Goal: Task Accomplishment & Management: Use online tool/utility

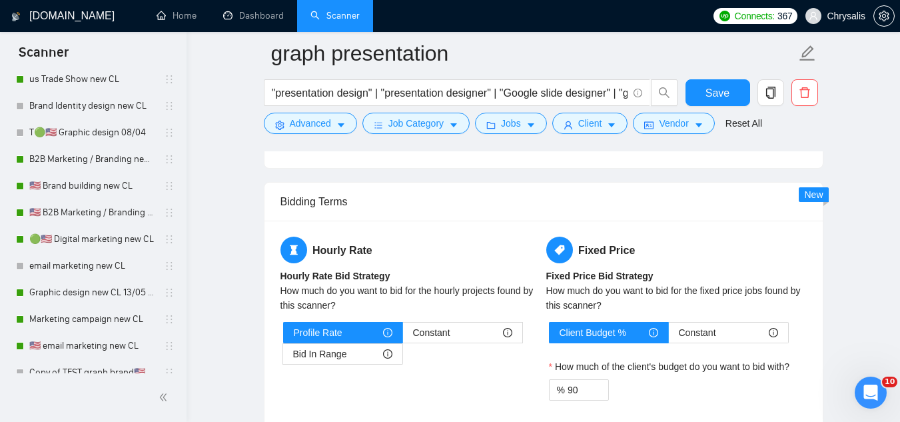
scroll to position [600, 0]
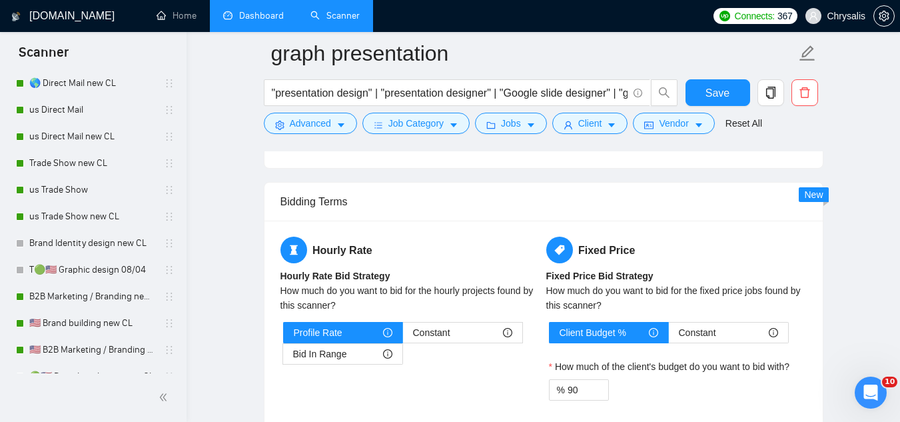
click at [248, 16] on link "Dashboard" at bounding box center [253, 15] width 61 height 11
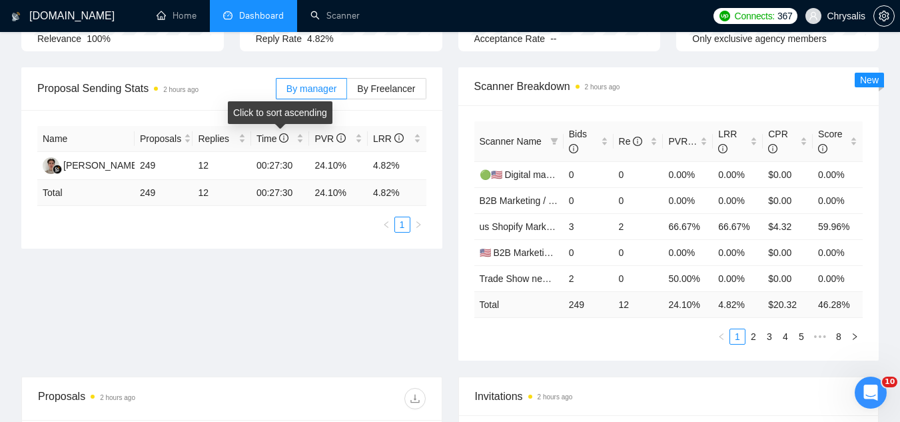
scroll to position [44, 0]
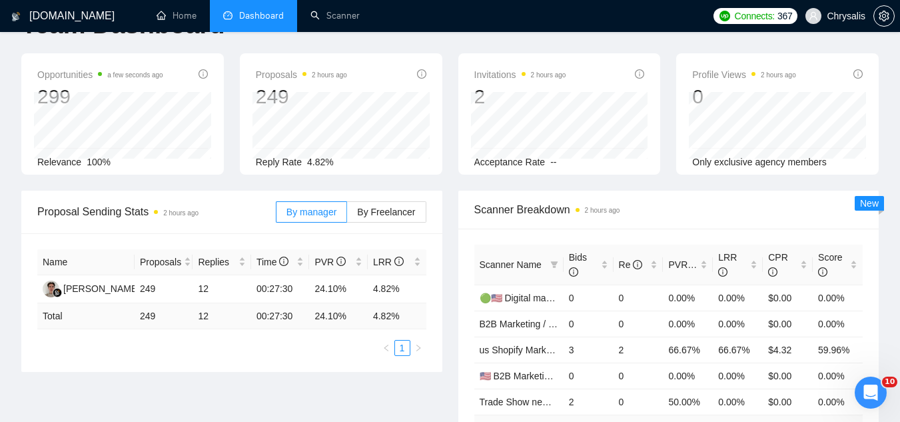
click at [854, 16] on span "Chrysalis" at bounding box center [846, 16] width 39 height 0
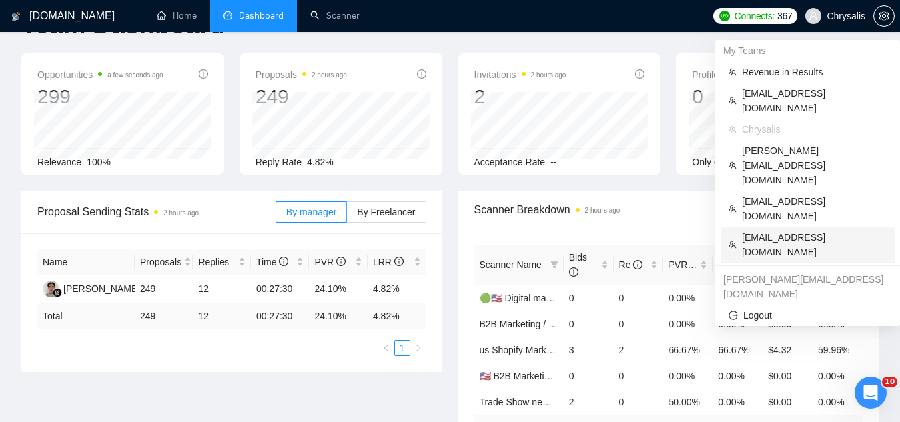
click at [770, 230] on span "vlad+3brain@socialbloom.io" at bounding box center [814, 244] width 145 height 29
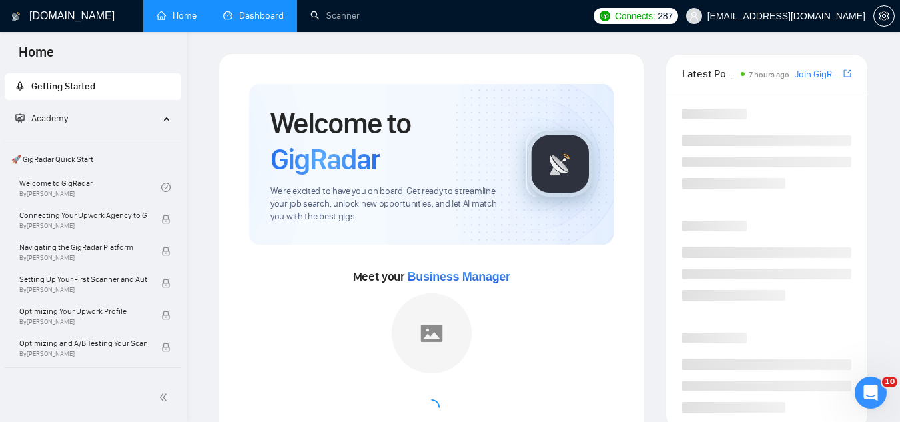
click at [284, 10] on link "Dashboard" at bounding box center [253, 15] width 61 height 11
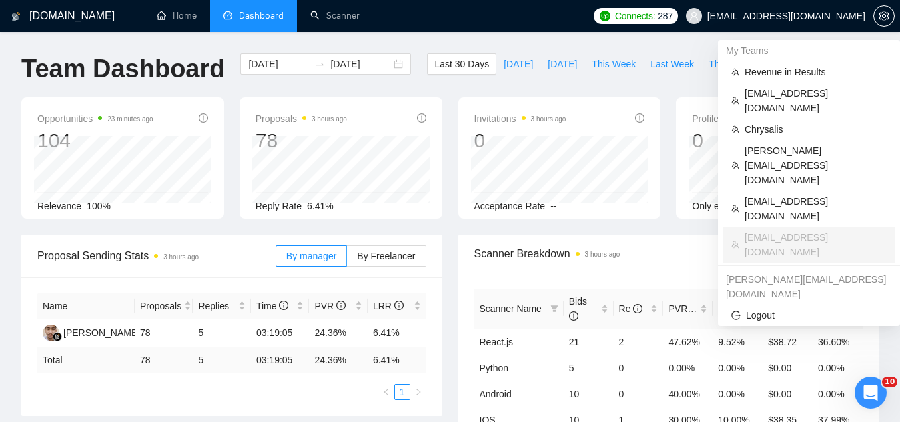
click at [772, 16] on span "vlad+3brain@socialbloom.io" at bounding box center [787, 16] width 158 height 0
click at [765, 122] on span "Chrysalis" at bounding box center [816, 129] width 142 height 15
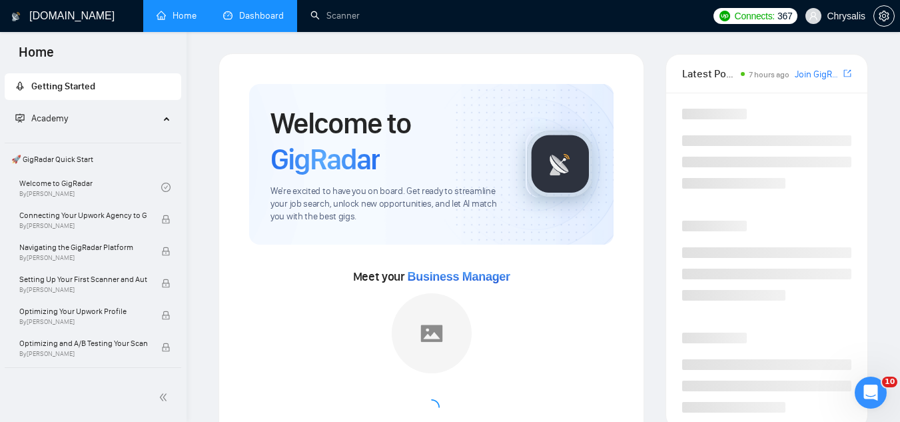
click at [278, 11] on link "Dashboard" at bounding box center [253, 15] width 61 height 11
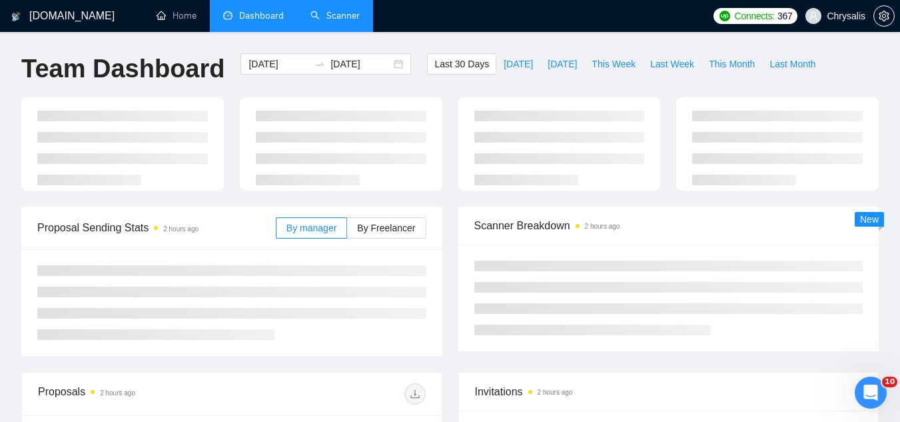
click at [347, 10] on link "Scanner" at bounding box center [335, 15] width 49 height 11
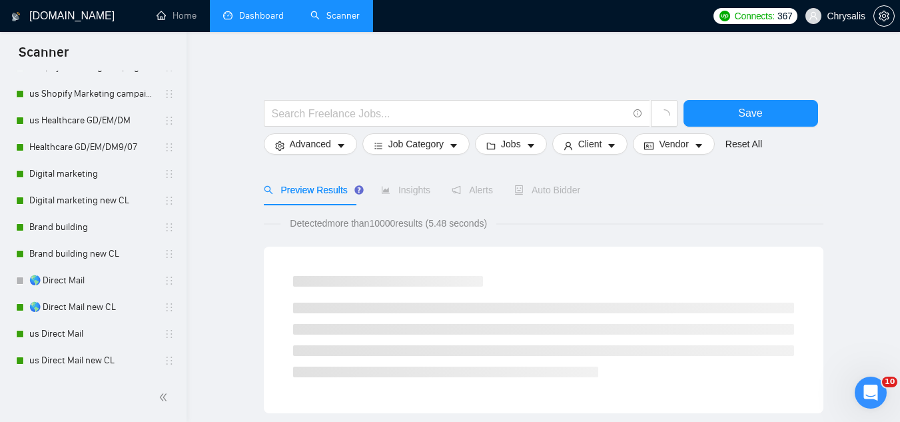
scroll to position [400, 0]
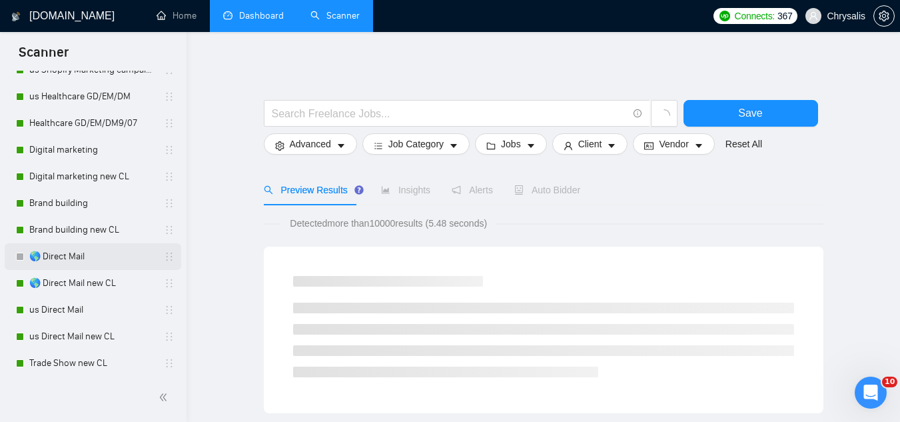
click at [87, 260] on link "🌎 Direct Mail" at bounding box center [92, 256] width 127 height 27
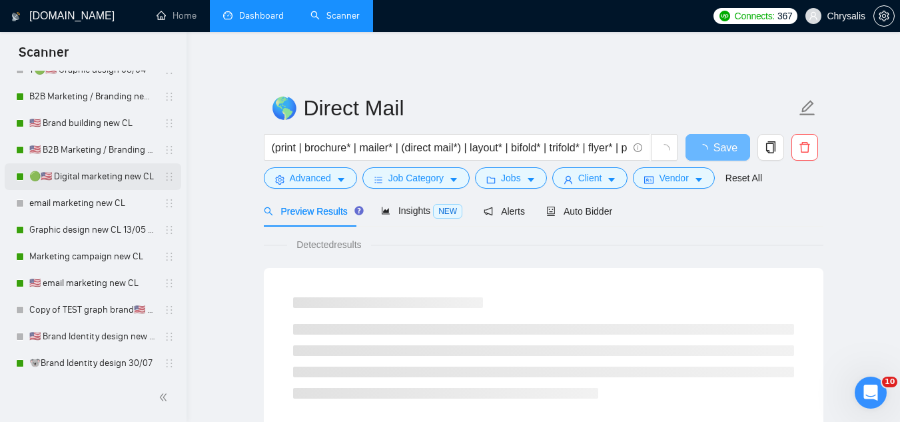
scroll to position [866, 0]
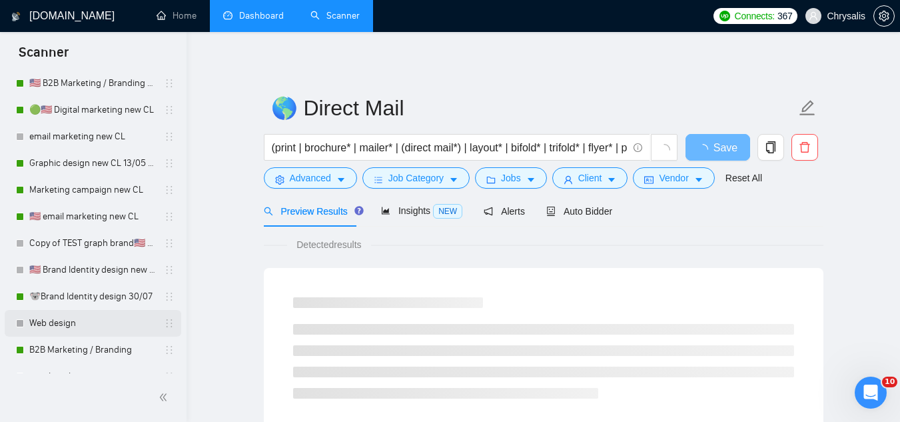
click at [73, 331] on link "Web design" at bounding box center [92, 323] width 127 height 27
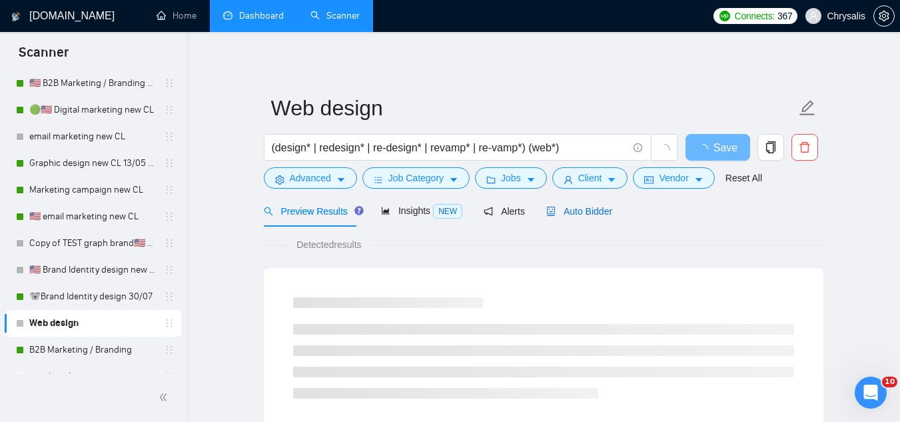
click at [581, 215] on span "Auto Bidder" at bounding box center [579, 211] width 66 height 11
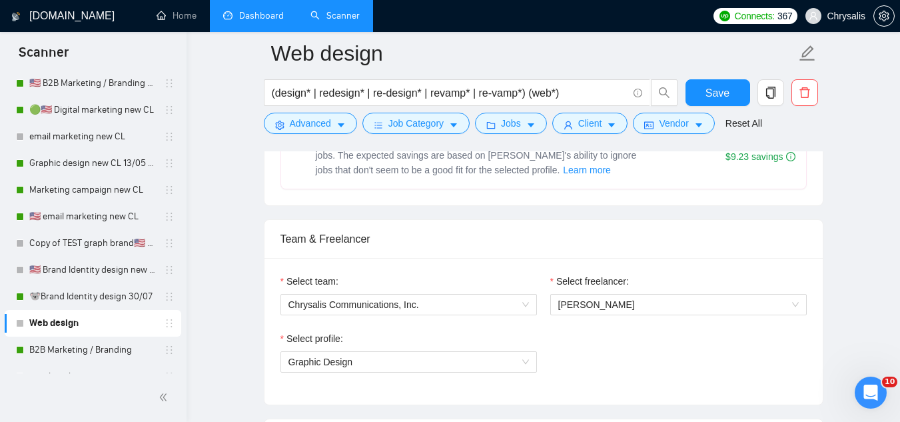
scroll to position [600, 0]
click at [345, 365] on span "Graphic Design" at bounding box center [321, 362] width 65 height 11
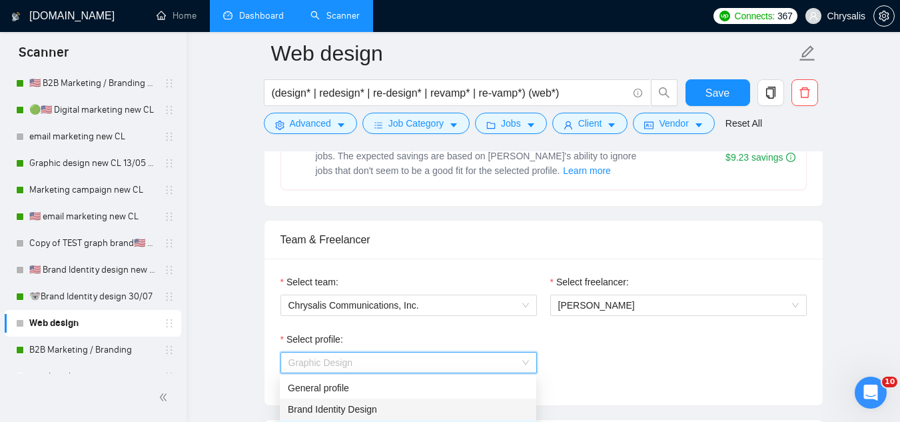
click at [346, 407] on span "Brand Identity Design" at bounding box center [332, 409] width 89 height 11
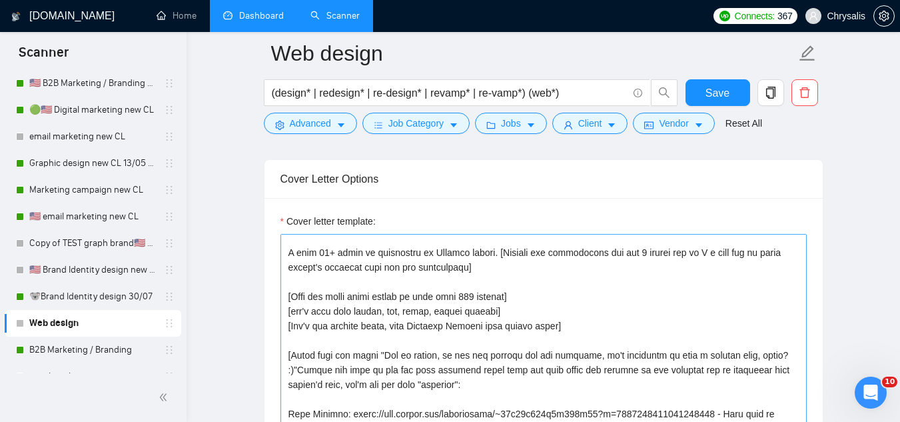
scroll to position [0, 0]
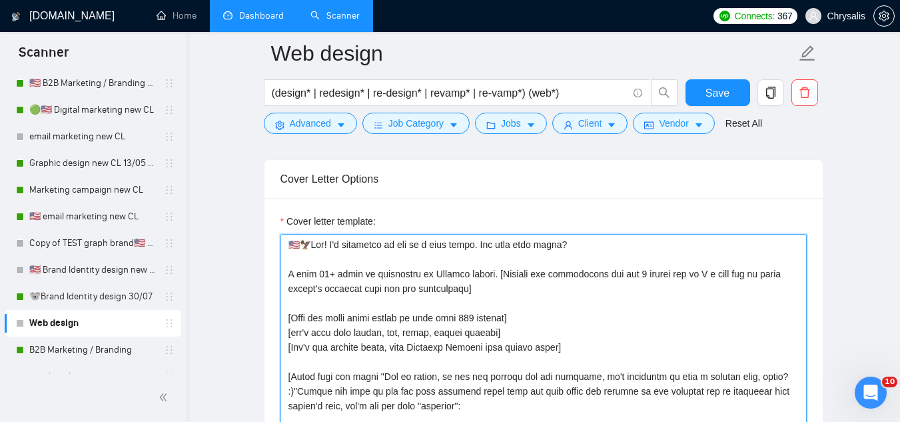
click at [289, 252] on textarea "Cover letter template:" at bounding box center [544, 384] width 526 height 300
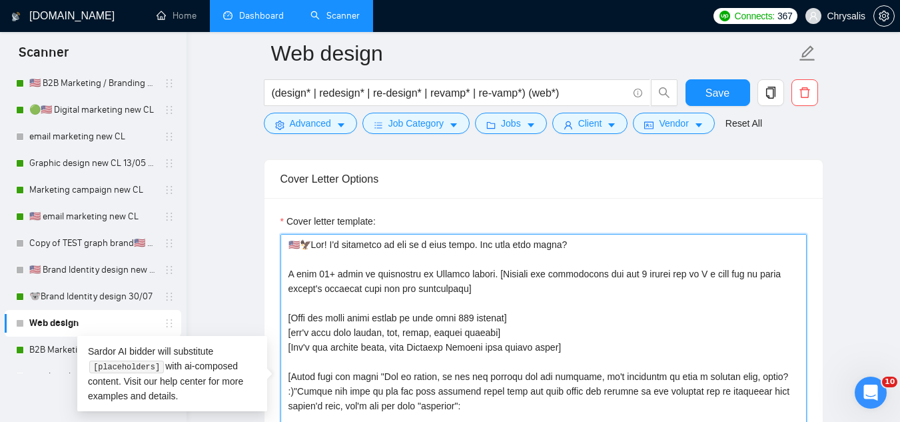
click at [289, 252] on textarea "Cover letter template:" at bounding box center [544, 384] width 526 height 300
click at [289, 244] on textarea "Cover letter template:" at bounding box center [544, 384] width 526 height 300
click at [288, 244] on textarea "Cover letter template:" at bounding box center [544, 384] width 526 height 300
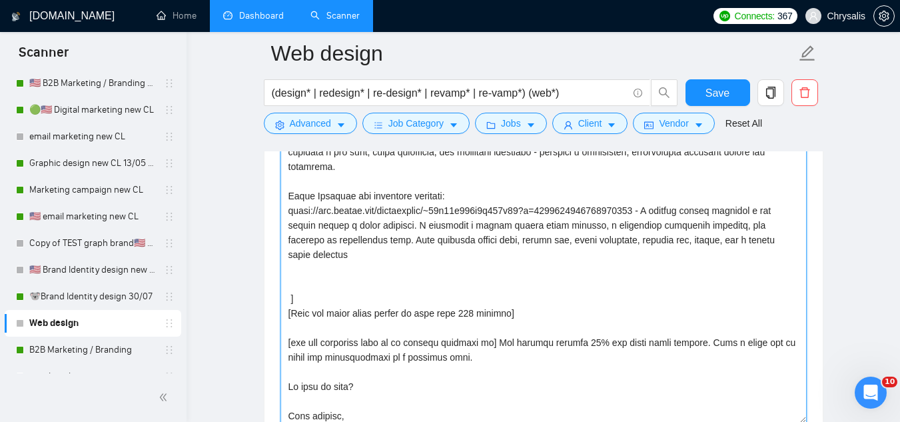
scroll to position [275, 0]
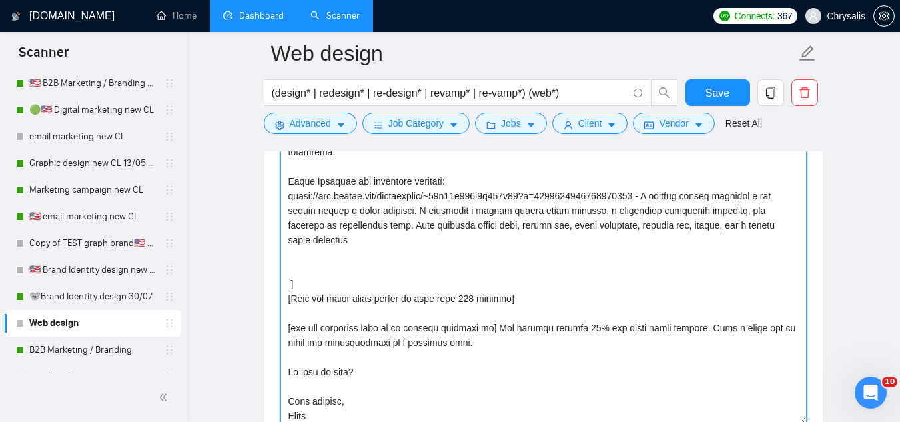
paste textarea "Hey there! I’m available for a quick call today—would that work for you? I have…"
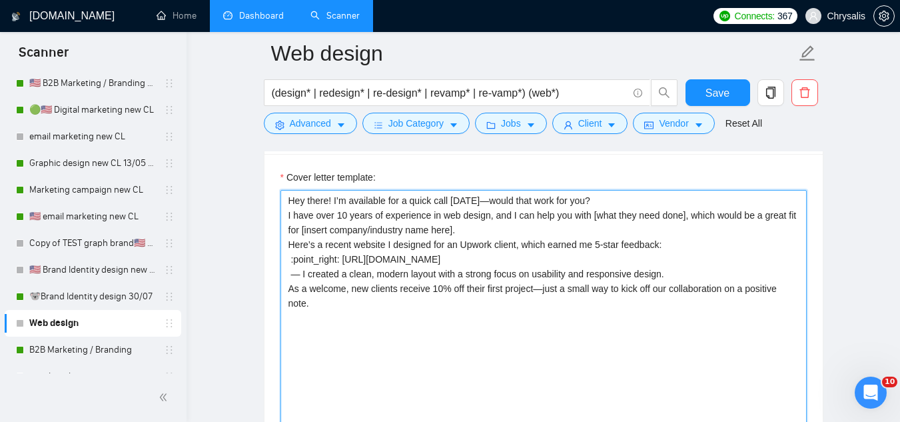
scroll to position [1510, 0]
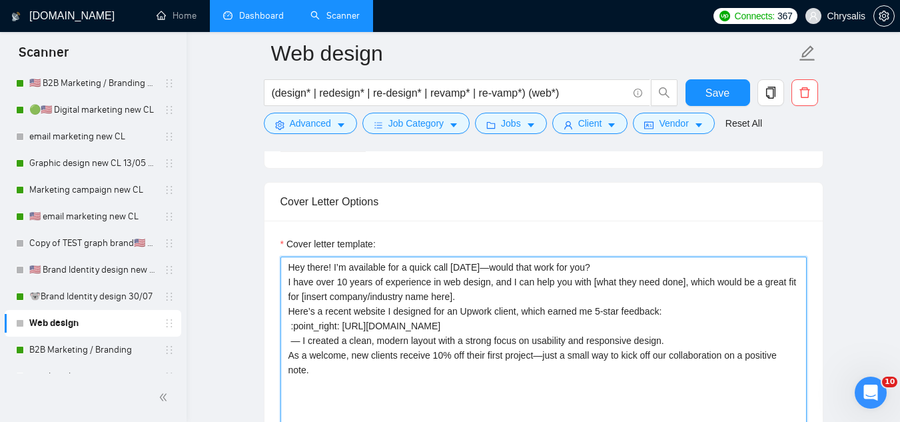
click at [609, 266] on textarea "Hey there! I’m available for a quick call today—would that work for you? I have…" at bounding box center [544, 407] width 526 height 300
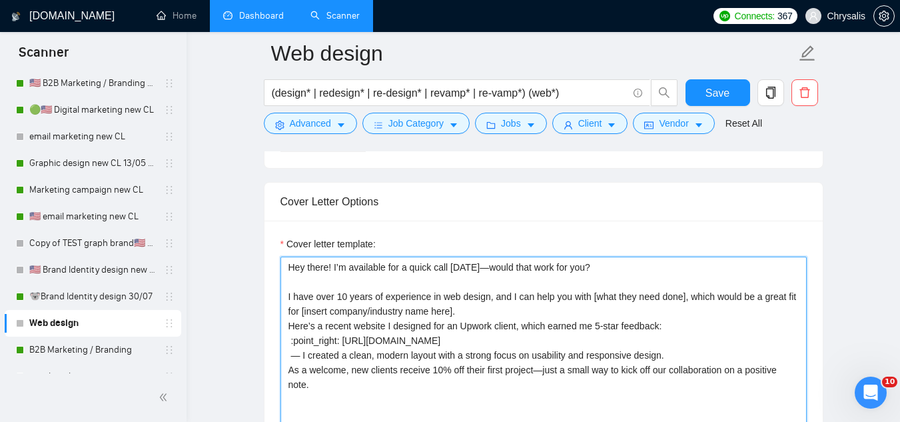
click at [500, 309] on textarea "Hey there! I’m available for a quick call today—would that work for you? I have…" at bounding box center [544, 407] width 526 height 300
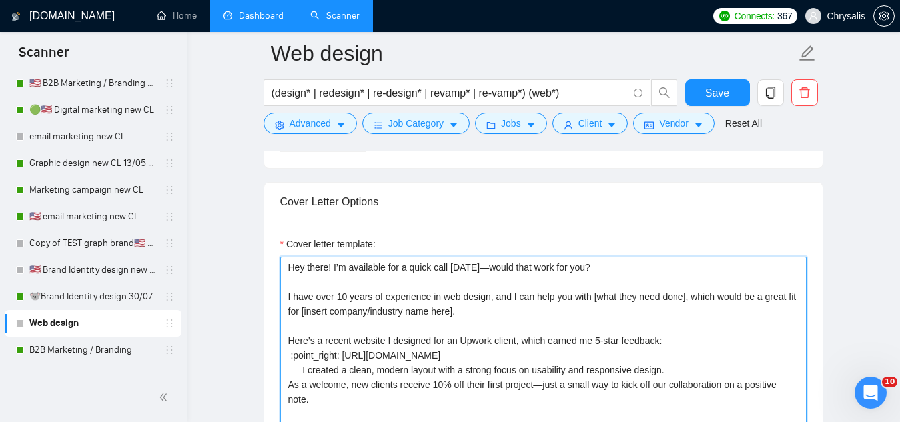
click at [342, 356] on textarea "Hey there! I’m available for a quick call today—would that work for you? I have…" at bounding box center [544, 407] width 526 height 300
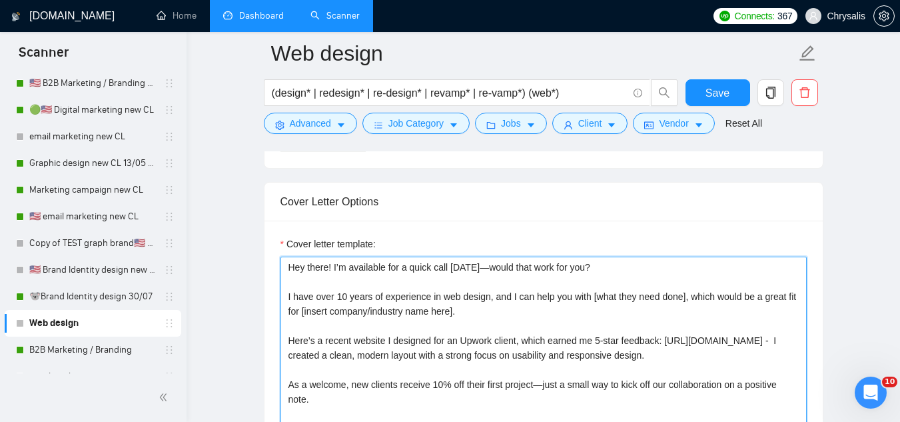
click at [541, 387] on textarea "Hey there! I’m available for a quick call today—would that work for you? I have…" at bounding box center [544, 407] width 526 height 300
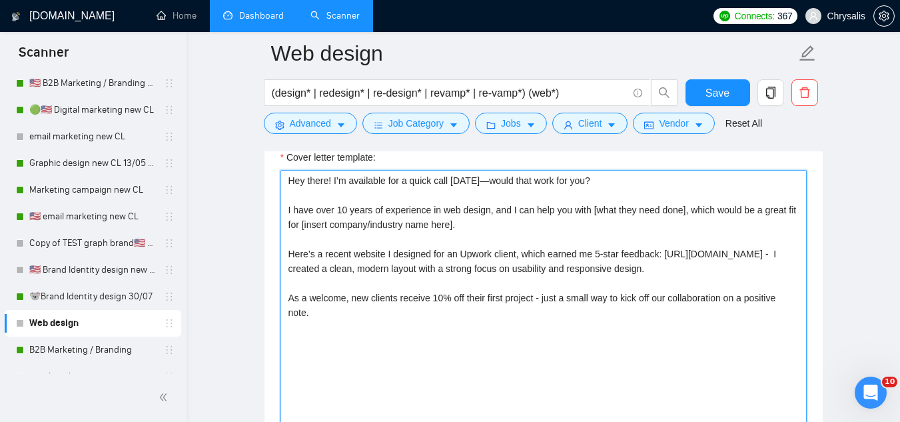
scroll to position [1577, 0]
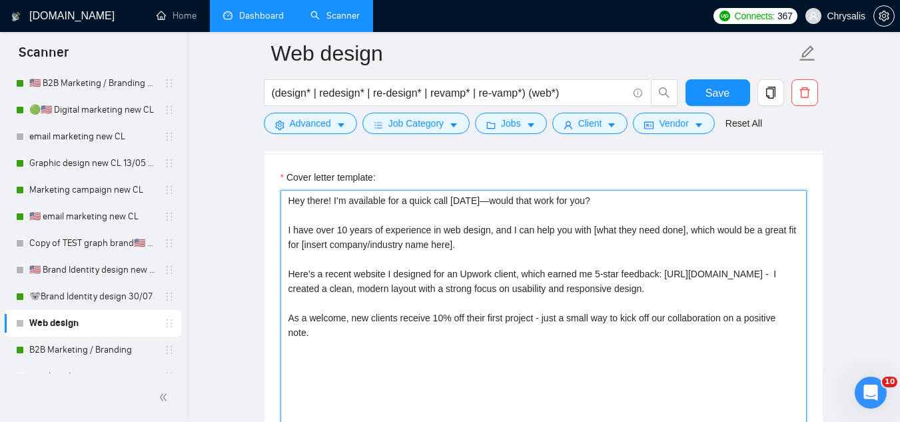
click at [375, 335] on textarea "Hey there! I’m available for a quick call today—would that work for you? I have…" at bounding box center [544, 340] width 526 height 300
drag, startPoint x: 482, startPoint y: 202, endPoint x: 535, endPoint y: 155, distance: 70.8
click at [484, 201] on textarea "Hey there! I’m available for a quick call today—would that work for you? I have…" at bounding box center [544, 340] width 526 height 300
click at [289, 360] on textarea "Hey there! I’m available for a quick call today - would that work for you? I ha…" at bounding box center [544, 340] width 526 height 300
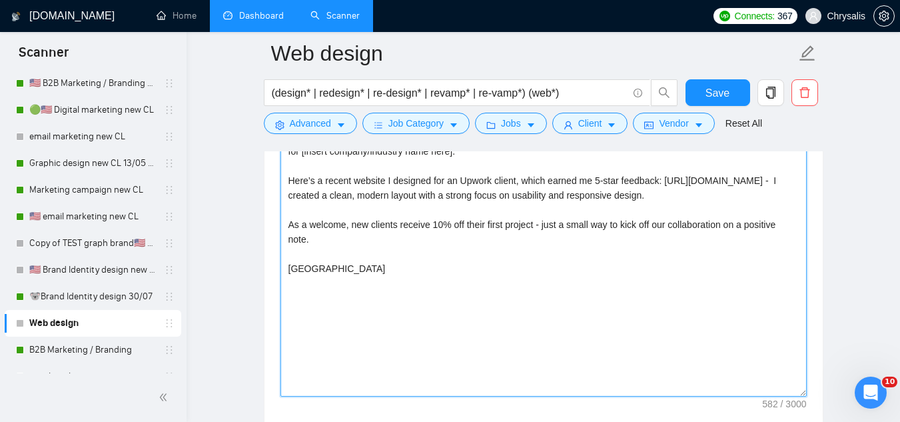
scroll to position [1666, 0]
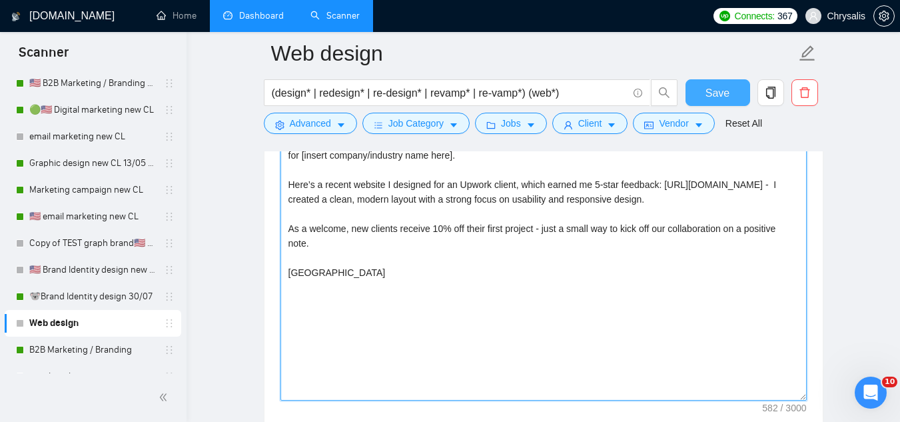
type textarea "Hey there! I’m available for a quick call [DATE] - would that work for you? I h…"
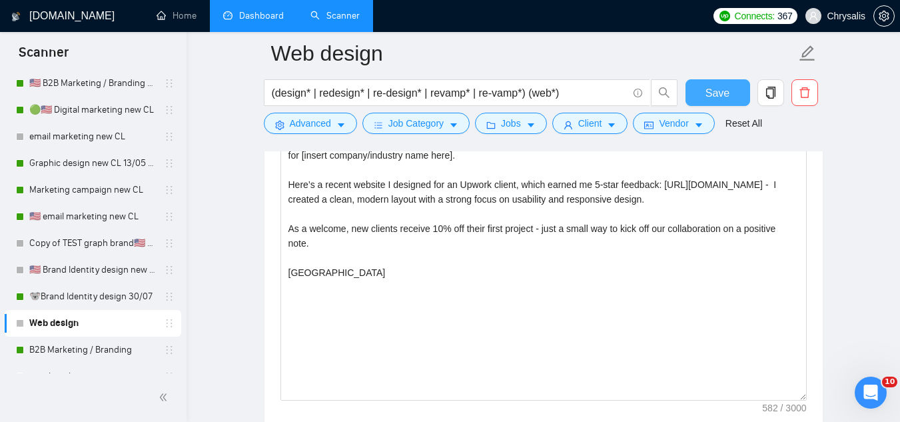
click at [718, 98] on span "Save" at bounding box center [718, 93] width 24 height 17
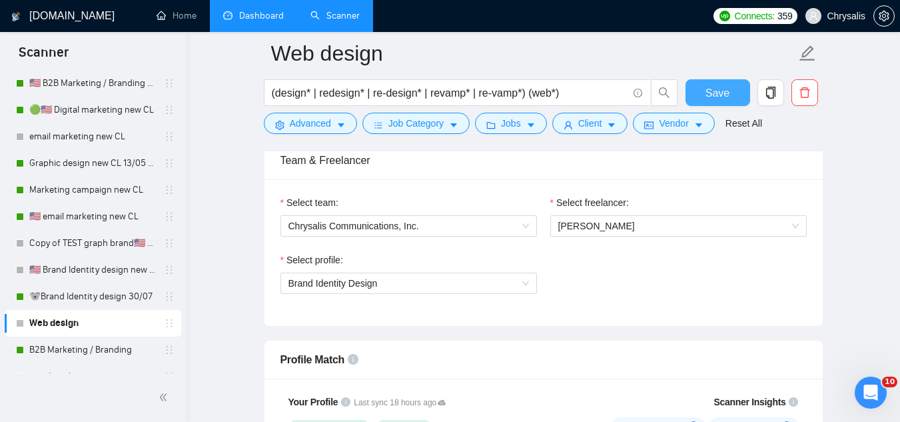
scroll to position [666, 0]
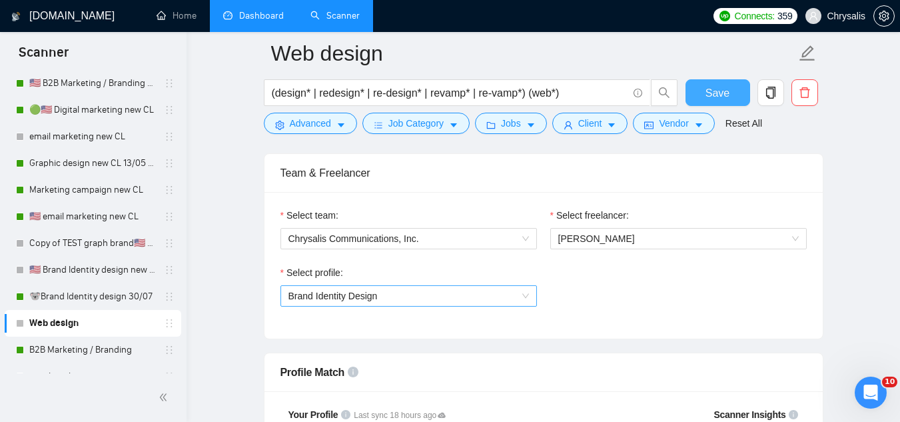
click at [426, 301] on span "Brand Identity Design" at bounding box center [409, 296] width 241 height 20
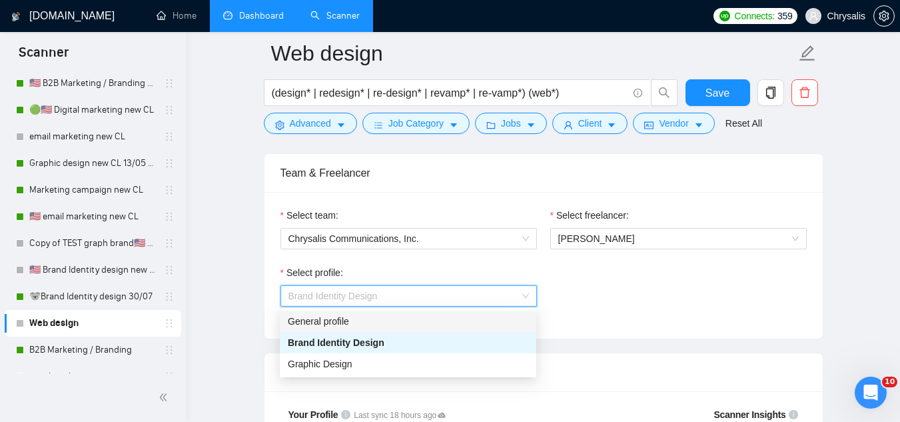
click at [408, 325] on div "General profile" at bounding box center [408, 321] width 241 height 15
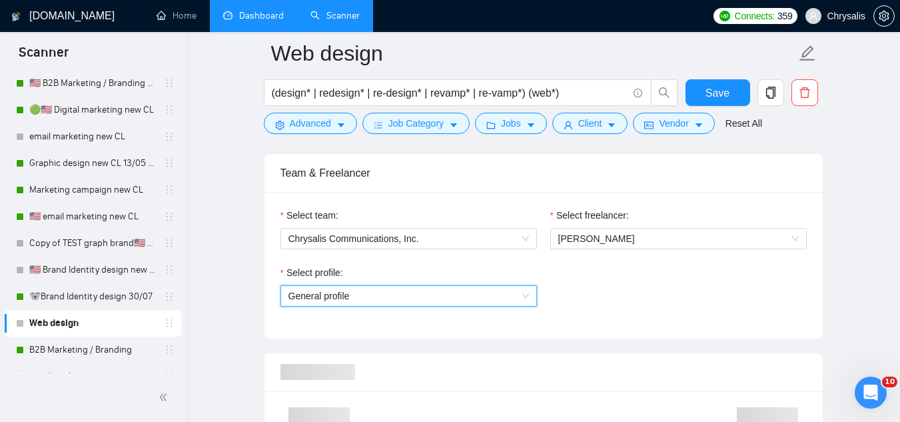
click at [408, 325] on div "Select team: Chrysalis Communications, Inc. Select freelancer: Taryn Kelley Sel…" at bounding box center [544, 265] width 558 height 147
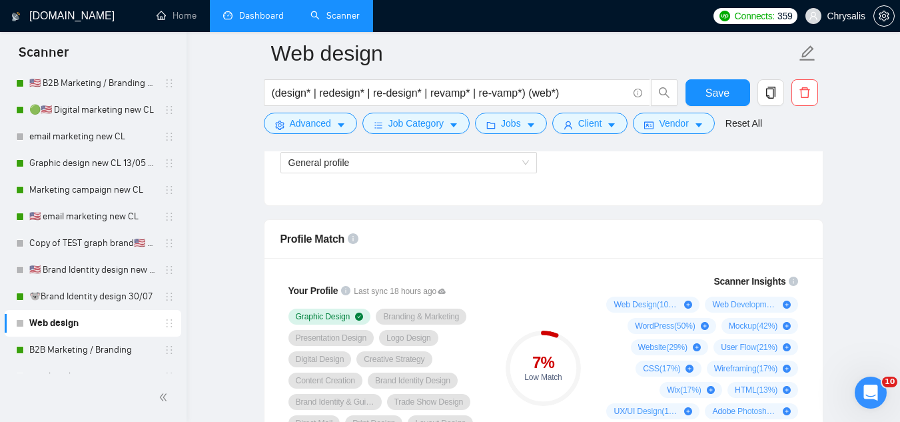
scroll to position [733, 0]
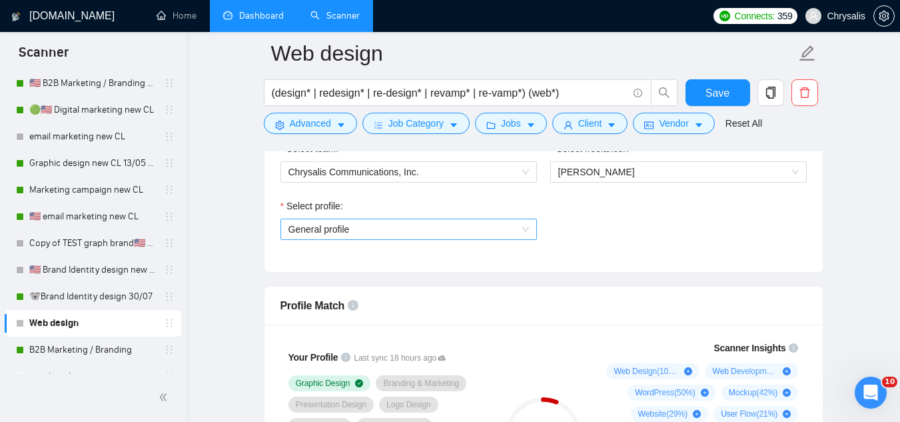
click at [379, 233] on span "General profile" at bounding box center [409, 229] width 241 height 20
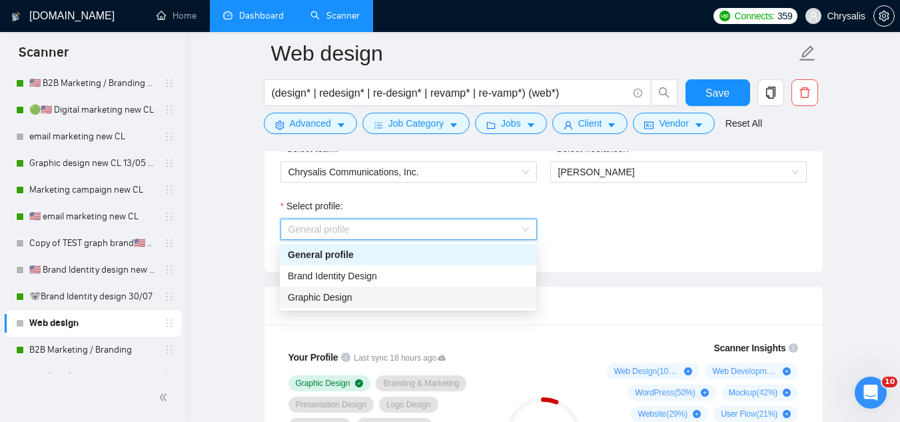
click at [371, 298] on div "Graphic Design" at bounding box center [408, 297] width 241 height 15
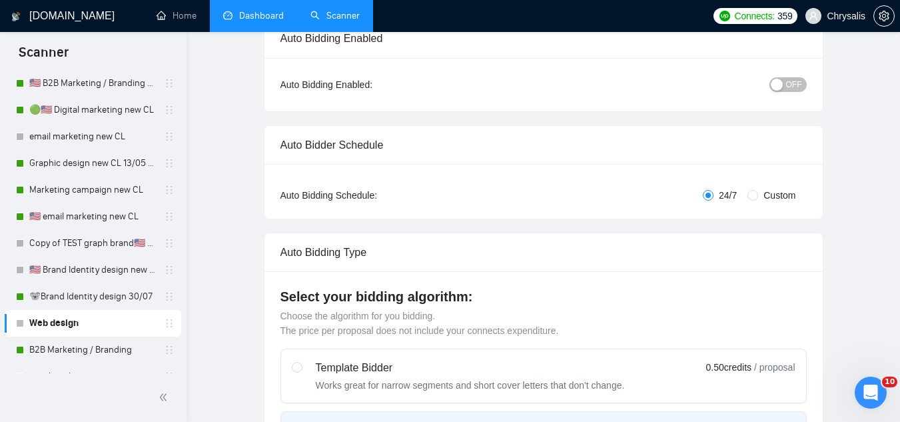
scroll to position [0, 0]
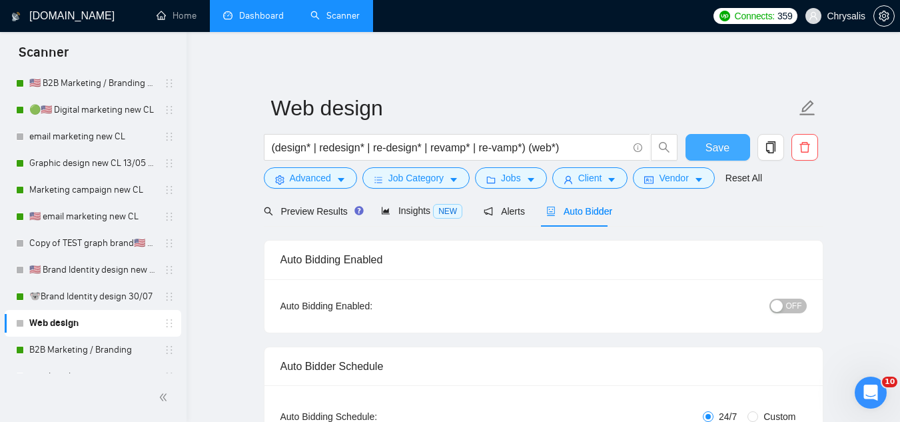
click at [716, 158] on button "Save" at bounding box center [718, 147] width 65 height 27
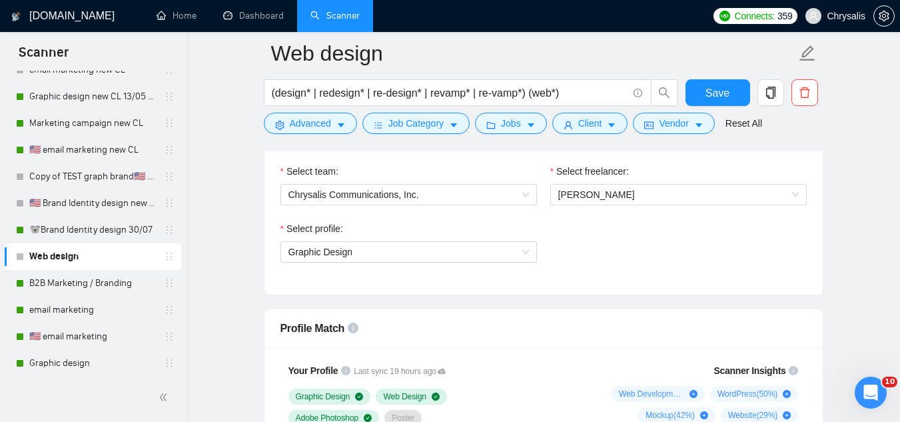
scroll to position [800, 0]
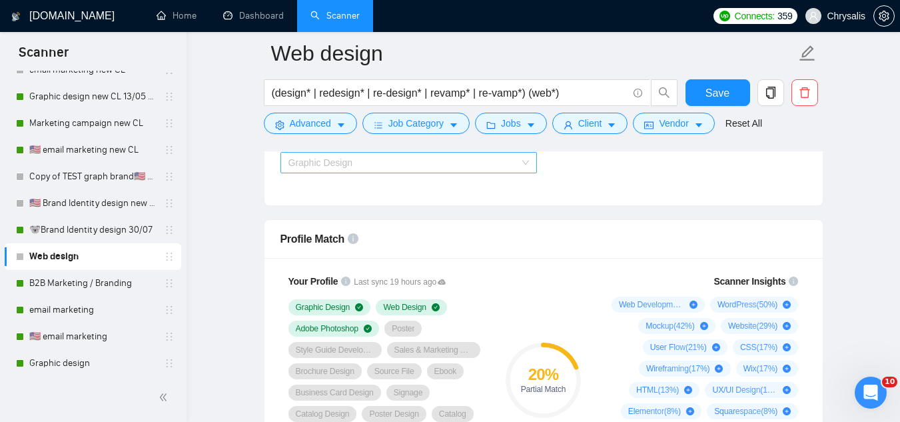
click at [420, 172] on div "Graphic Design" at bounding box center [409, 162] width 257 height 21
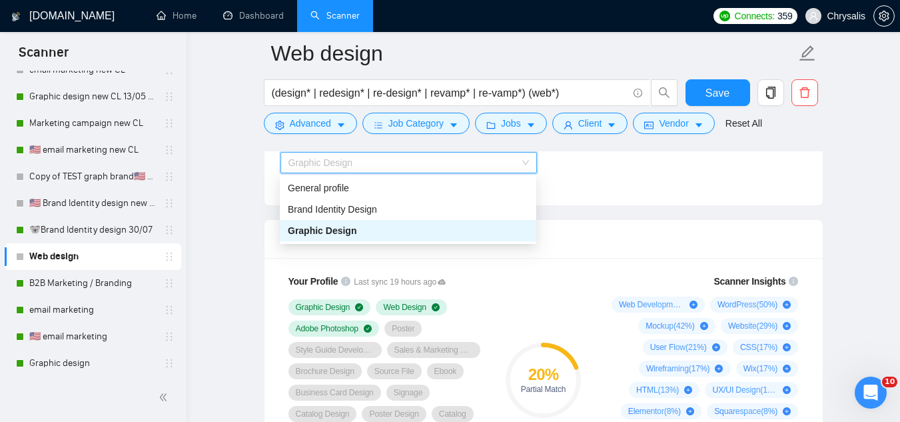
click at [408, 234] on div "Graphic Design" at bounding box center [408, 230] width 241 height 15
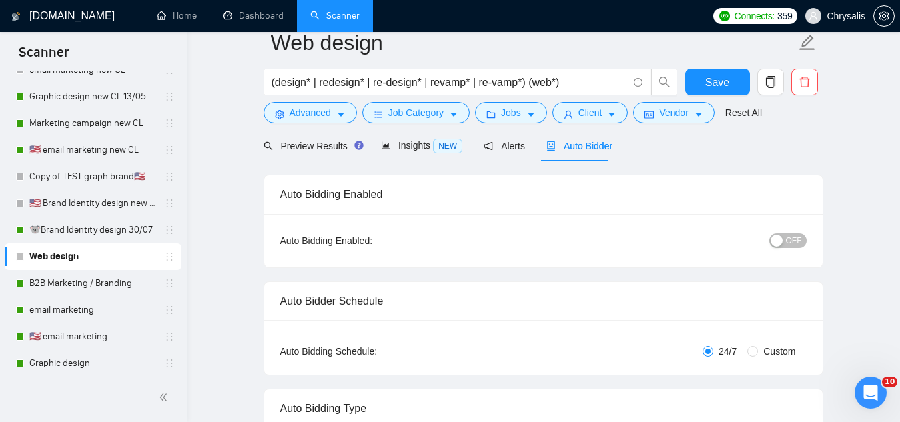
scroll to position [0, 0]
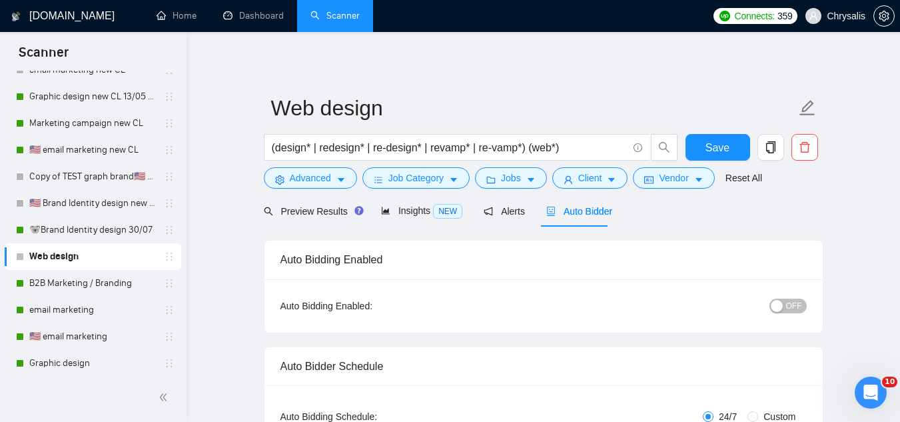
click at [792, 305] on span "OFF" at bounding box center [794, 306] width 16 height 15
click at [709, 151] on span "Save" at bounding box center [718, 147] width 24 height 17
click at [313, 223] on div "Preview Results" at bounding box center [312, 210] width 96 height 31
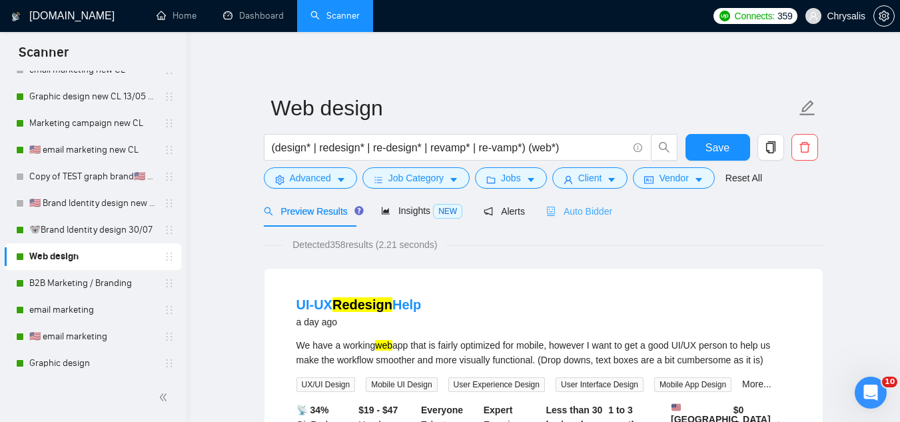
click at [579, 202] on div "Auto Bidder" at bounding box center [579, 210] width 66 height 31
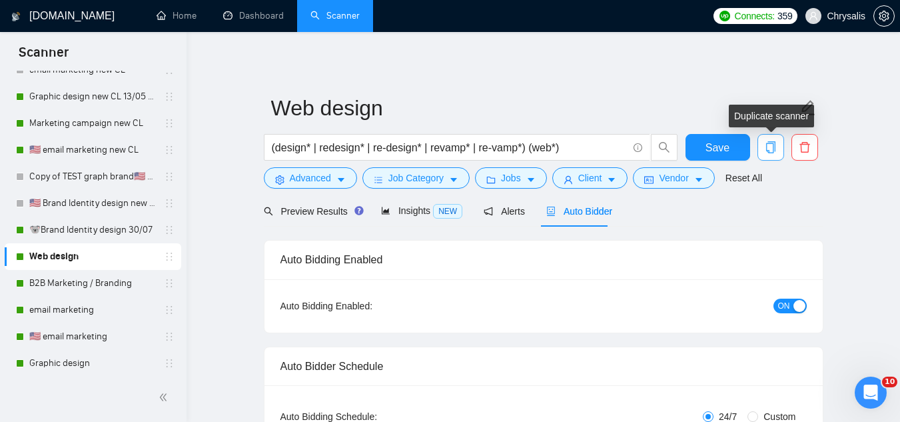
click at [775, 152] on icon "copy" at bounding box center [771, 147] width 12 height 12
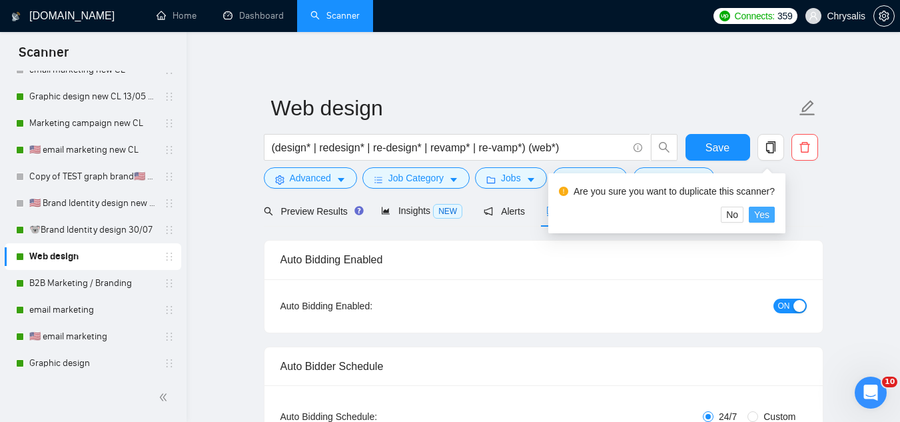
click at [753, 215] on button "Yes" at bounding box center [762, 215] width 26 height 16
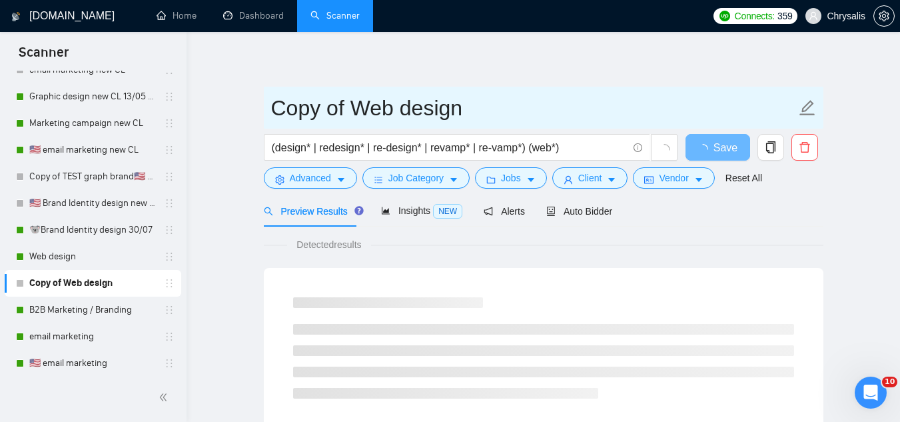
drag, startPoint x: 350, startPoint y: 106, endPoint x: 236, endPoint y: 114, distance: 114.2
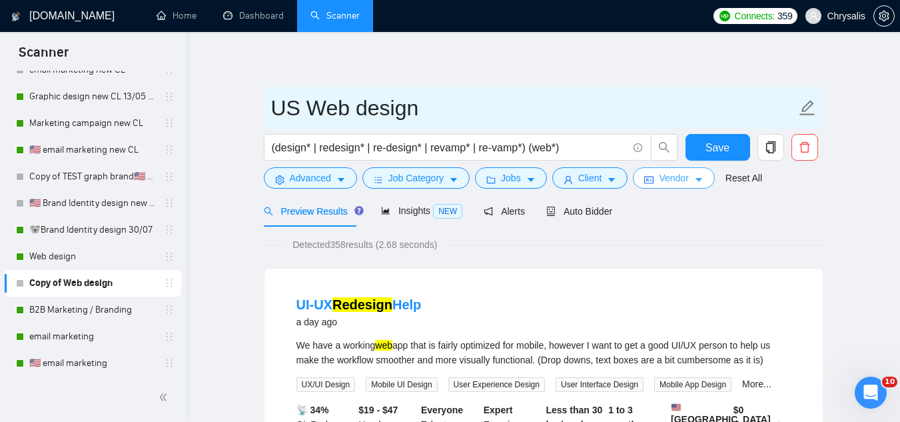
type input "US Web design"
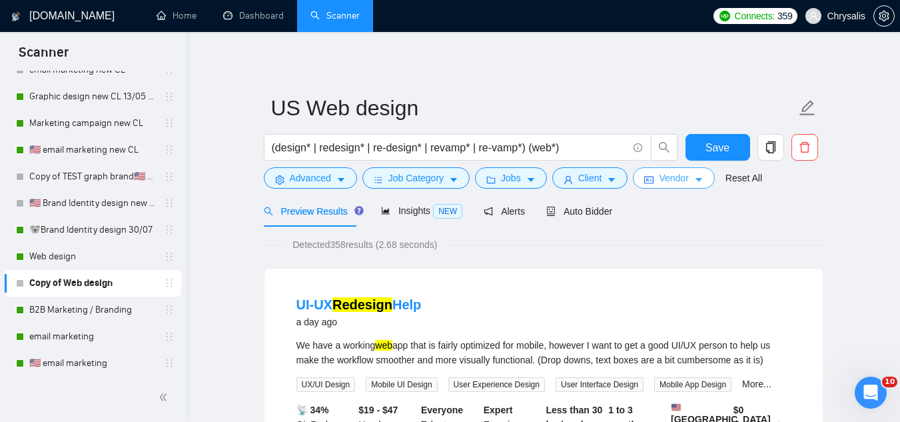
click at [653, 181] on button "Vendor" at bounding box center [673, 177] width 81 height 21
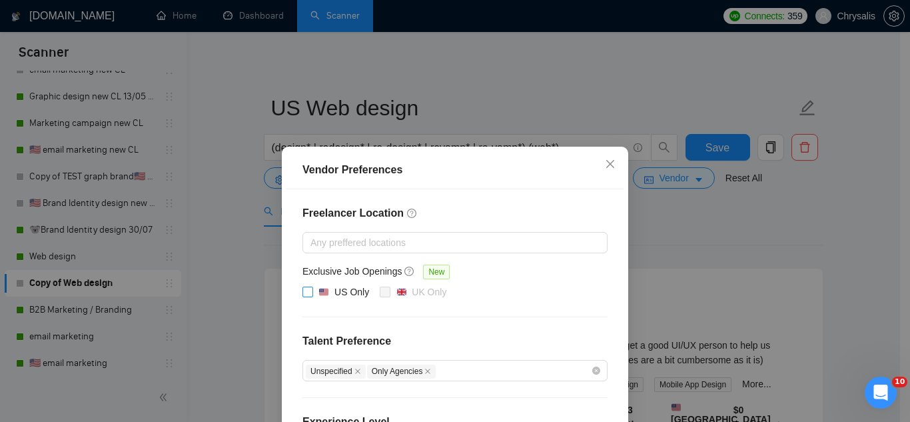
click at [307, 290] on input "US Only" at bounding box center [307, 291] width 9 height 9
checkbox input "true"
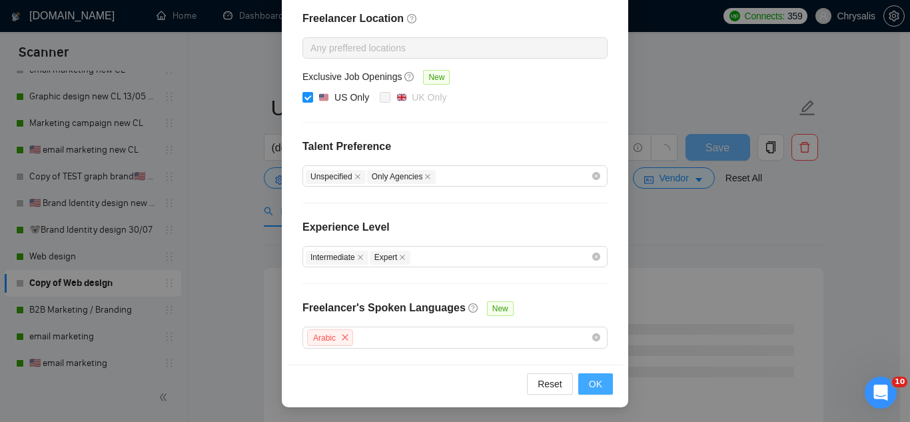
click at [594, 387] on span "OK" at bounding box center [595, 384] width 13 height 15
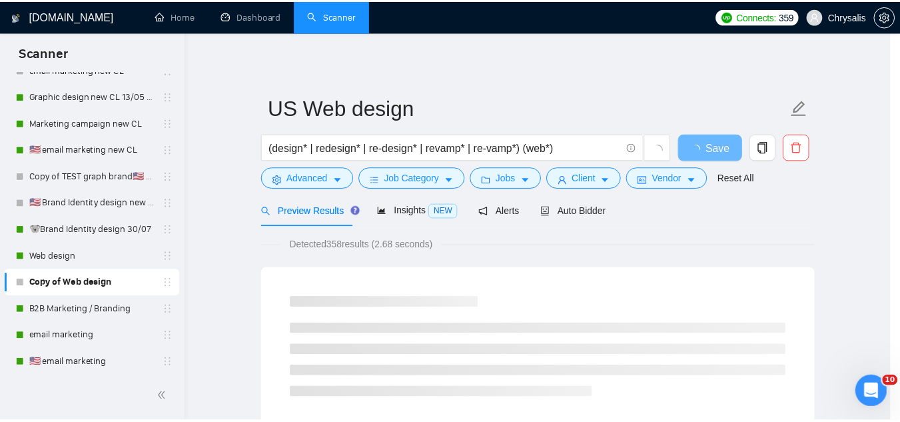
scroll to position [128, 0]
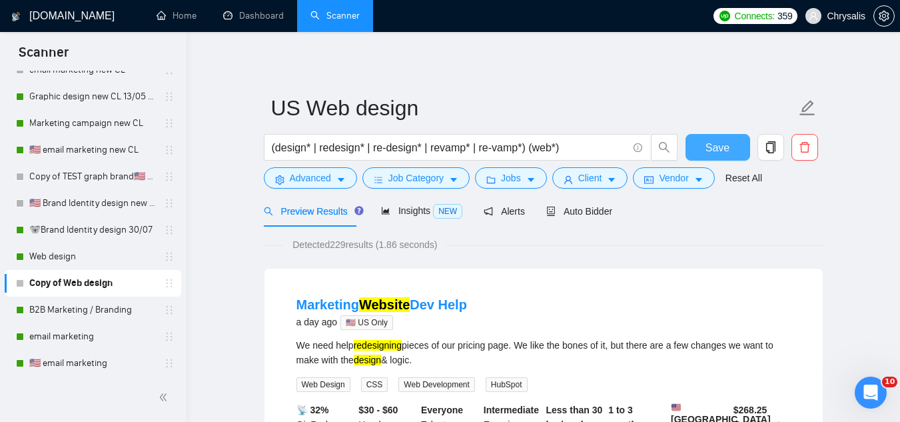
click at [706, 149] on button "Save" at bounding box center [718, 147] width 65 height 27
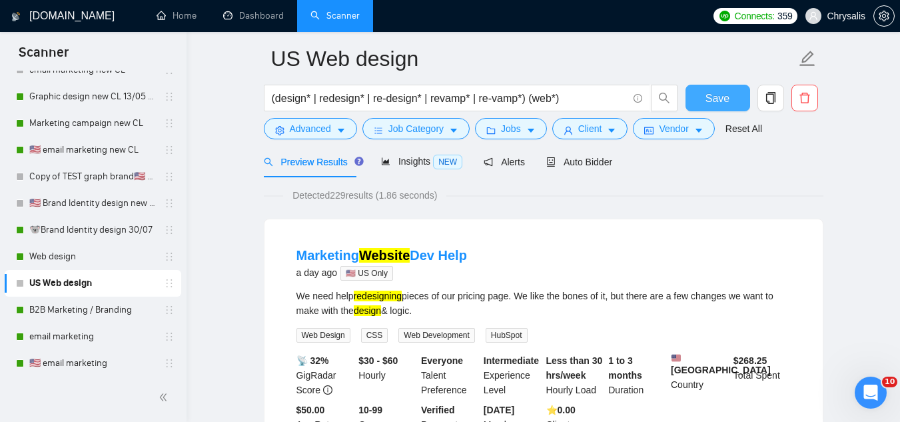
scroll to position [0, 0]
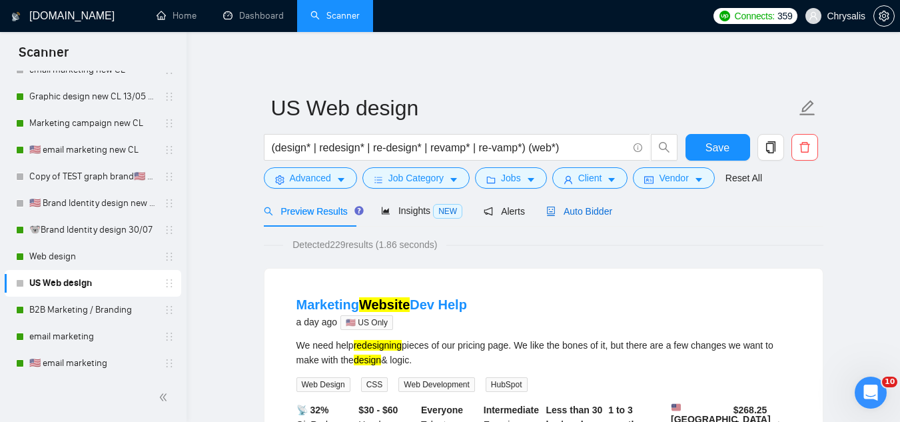
click at [578, 211] on span "Auto Bidder" at bounding box center [579, 211] width 66 height 11
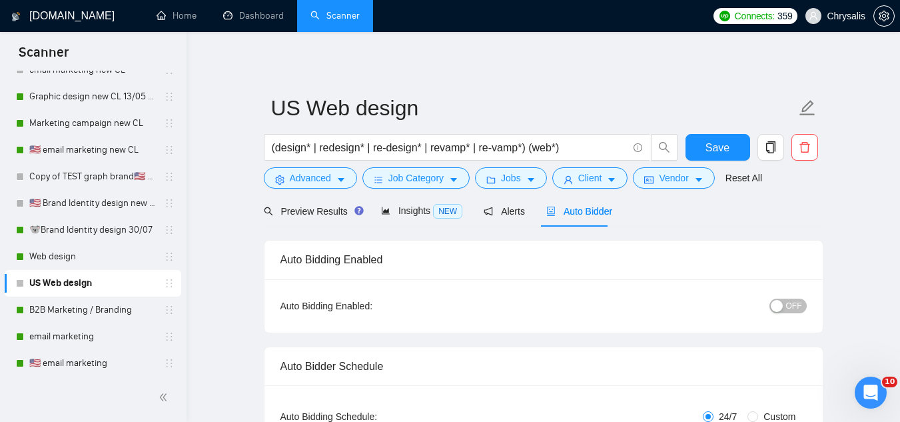
click at [796, 308] on span "OFF" at bounding box center [794, 306] width 16 height 15
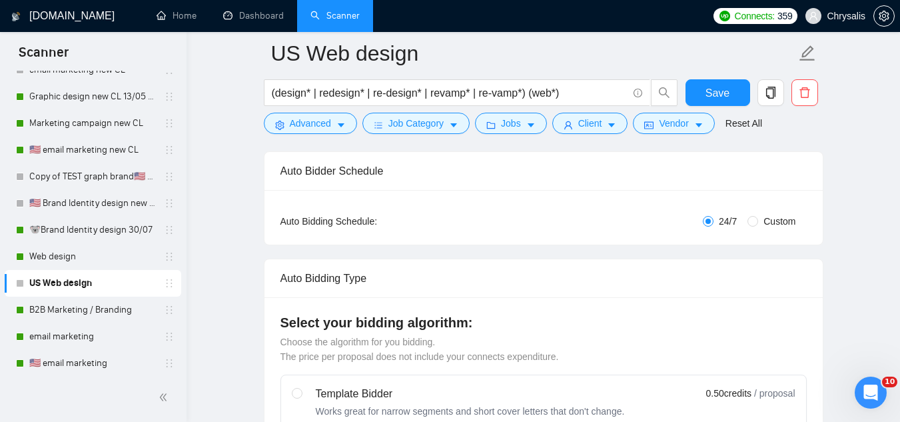
scroll to position [67, 0]
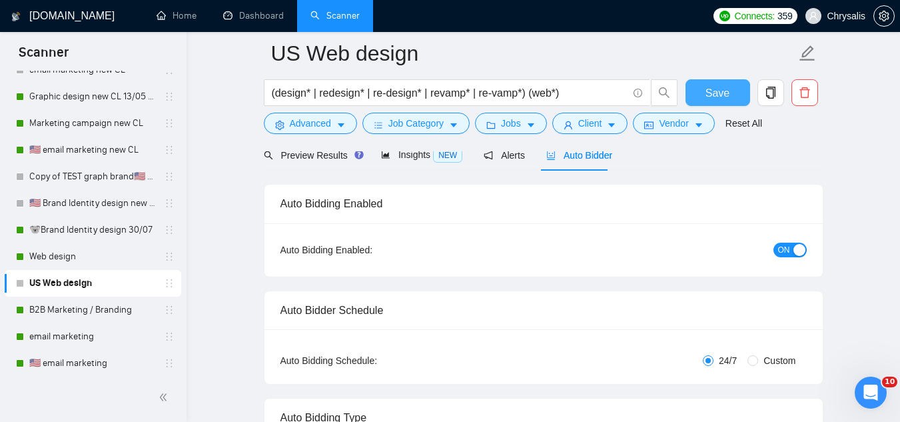
click at [719, 96] on span "Save" at bounding box center [718, 93] width 24 height 17
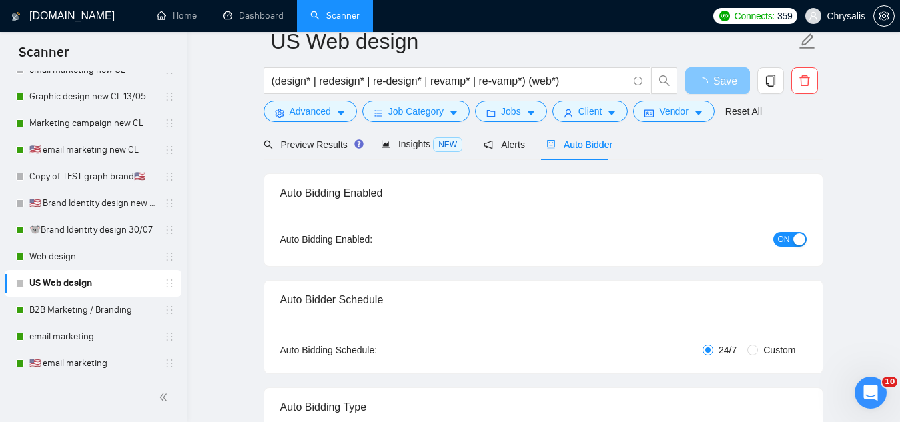
scroll to position [0, 0]
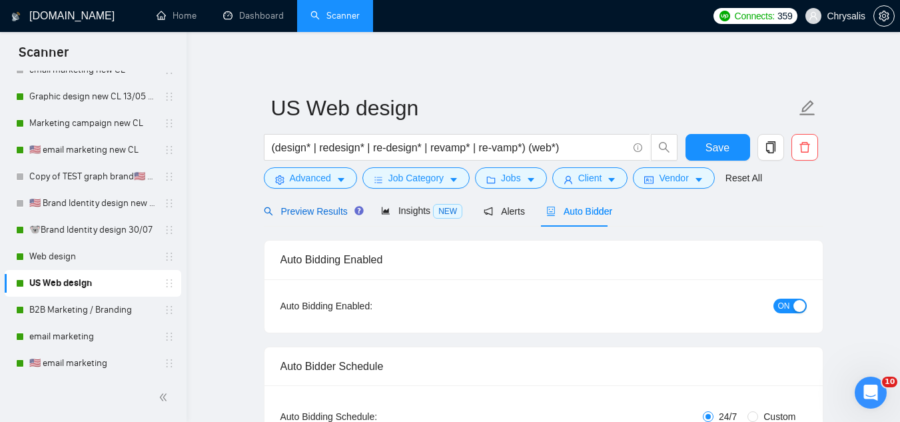
click at [297, 213] on span "Preview Results" at bounding box center [312, 211] width 96 height 11
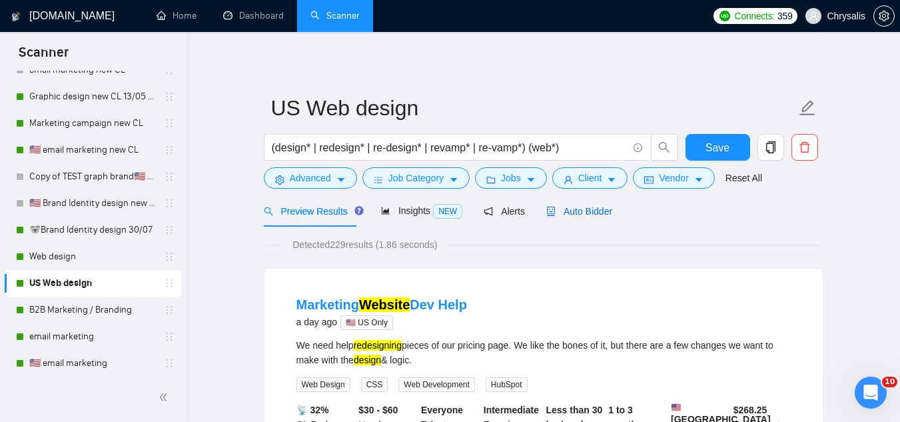
click at [554, 217] on div "Auto Bidder" at bounding box center [579, 211] width 66 height 15
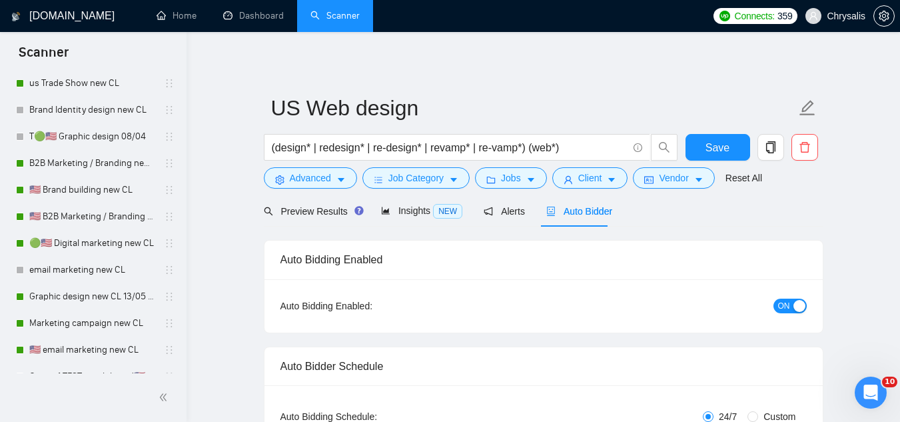
scroll to position [666, 0]
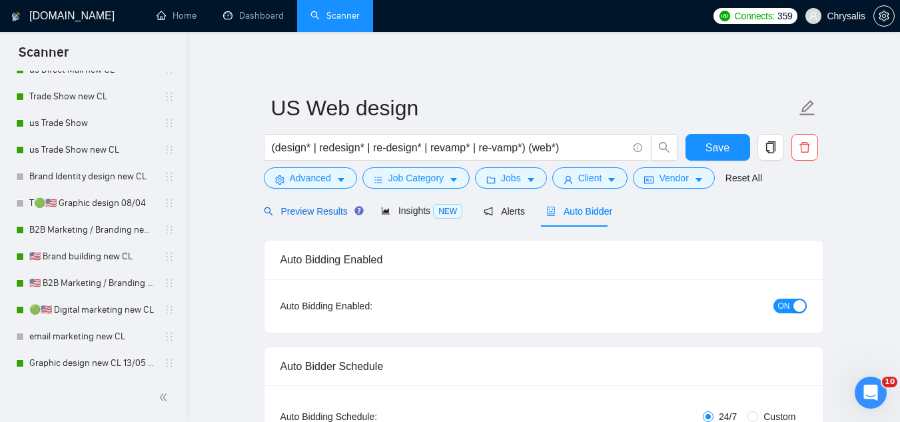
click at [315, 211] on span "Preview Results" at bounding box center [312, 211] width 96 height 11
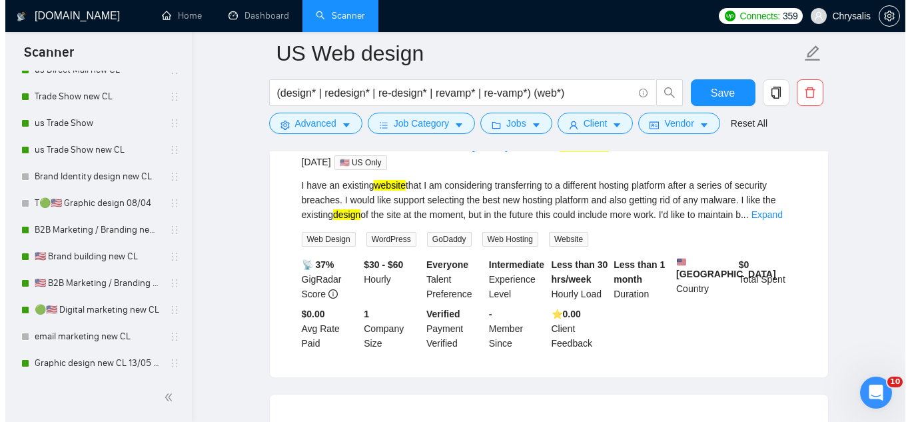
scroll to position [1533, 0]
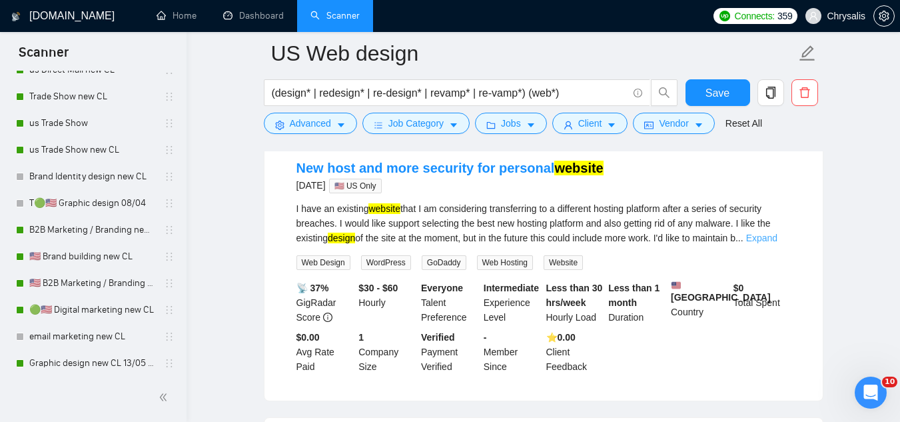
click at [773, 243] on link "Expand" at bounding box center [761, 238] width 31 height 11
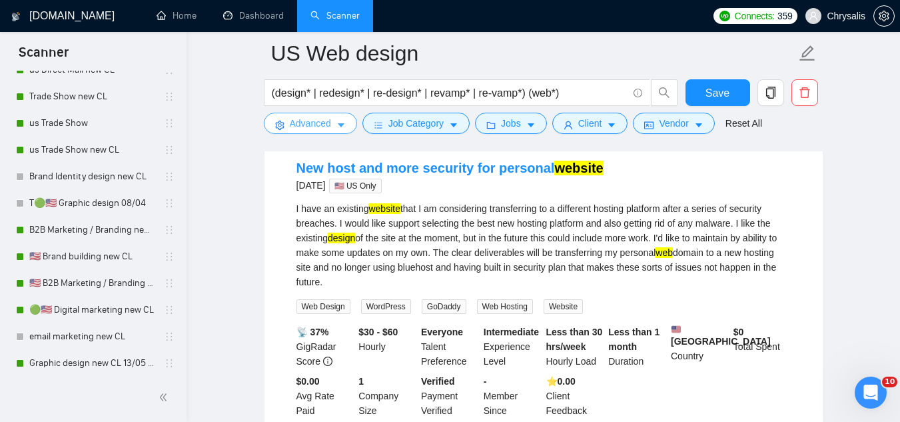
click at [308, 130] on span "Advanced" at bounding box center [310, 123] width 41 height 15
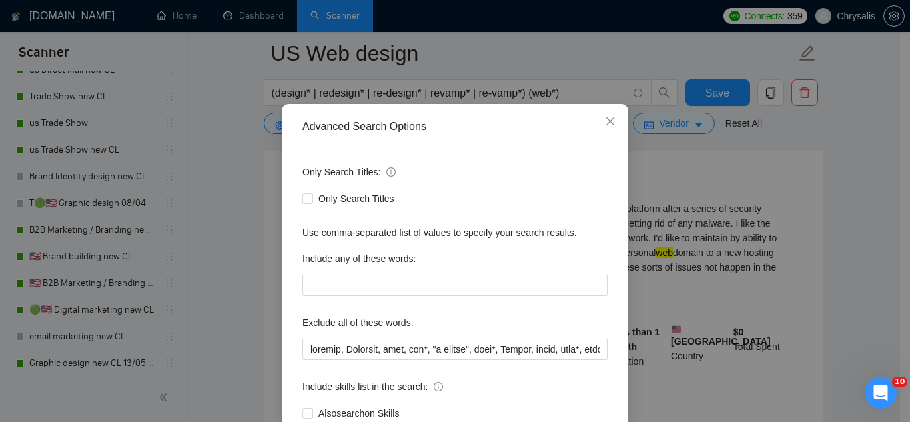
scroll to position [67, 0]
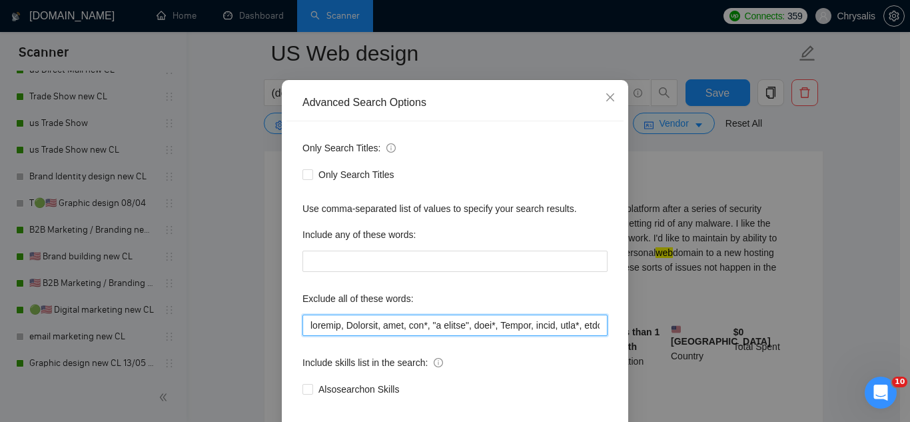
click at [303, 331] on input "text" at bounding box center [455, 325] width 305 height 21
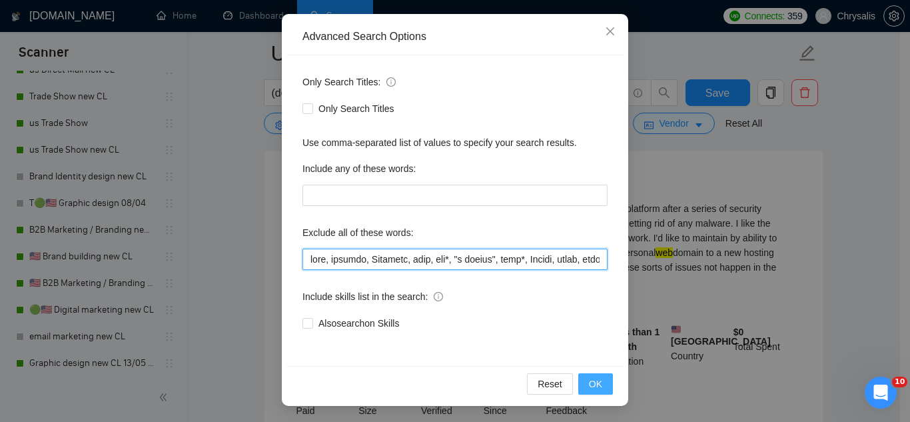
type input "host, webflow, Showroom, [PERSON_NAME], hat*, "t shirts", flag*, Kajabi, mural,…"
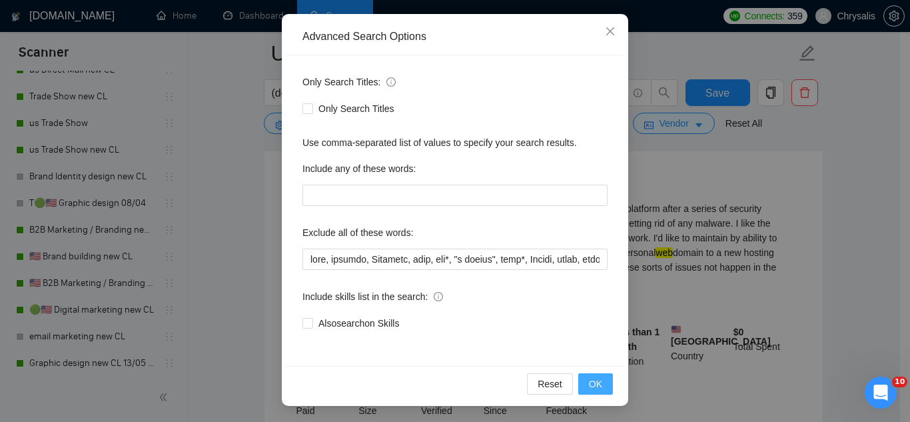
click at [590, 385] on span "OK" at bounding box center [595, 384] width 13 height 15
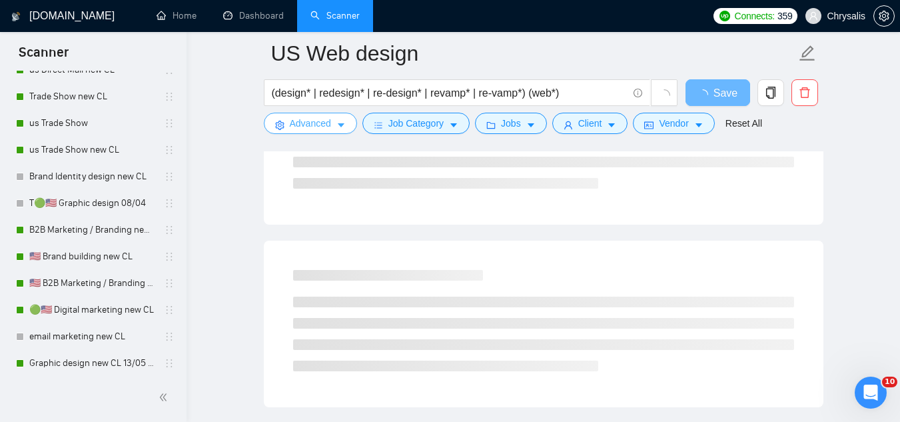
scroll to position [0, 0]
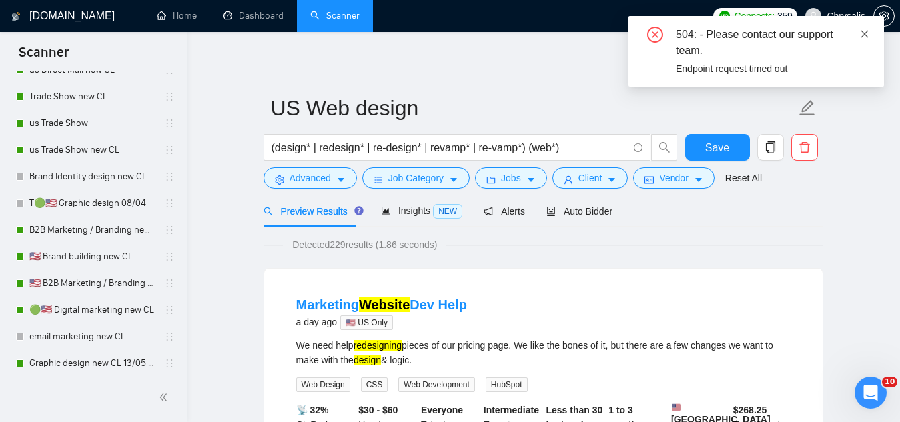
click at [868, 32] on icon "close" at bounding box center [864, 33] width 9 height 9
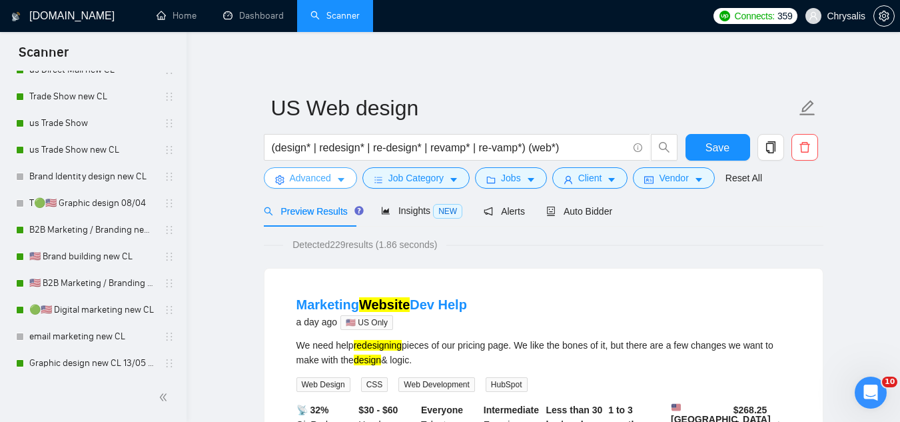
click at [311, 176] on span "Advanced" at bounding box center [310, 178] width 41 height 15
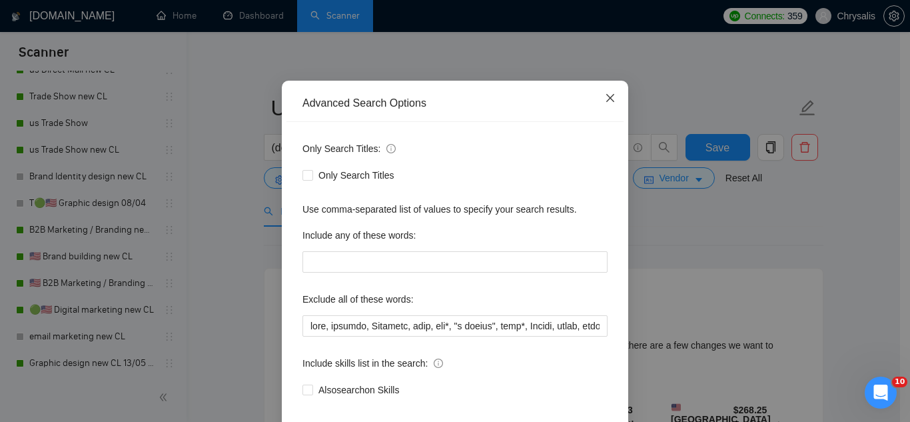
click at [608, 103] on icon "close" at bounding box center [610, 98] width 11 height 11
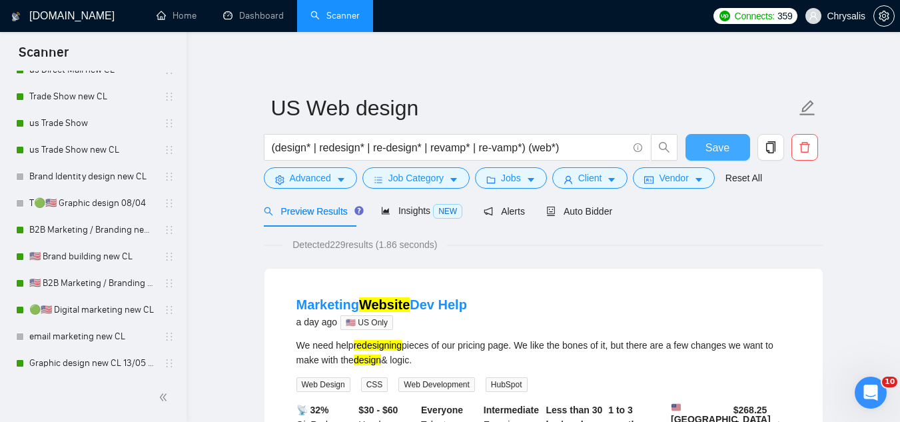
click at [717, 148] on span "Save" at bounding box center [718, 147] width 24 height 17
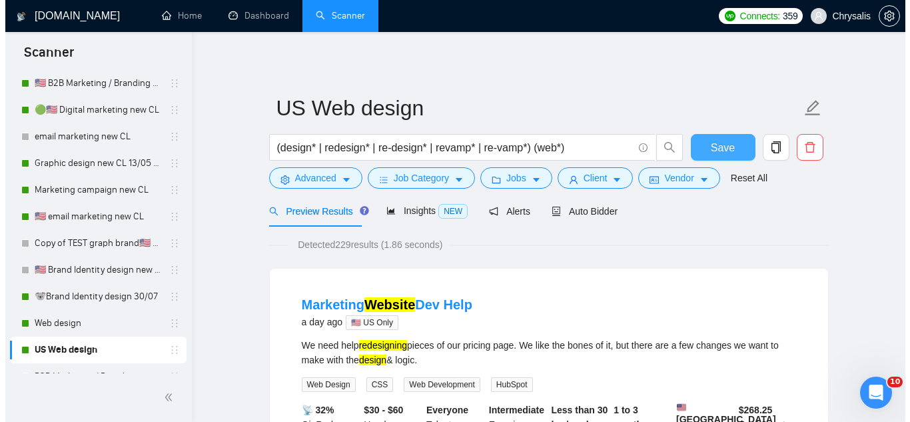
scroll to position [933, 0]
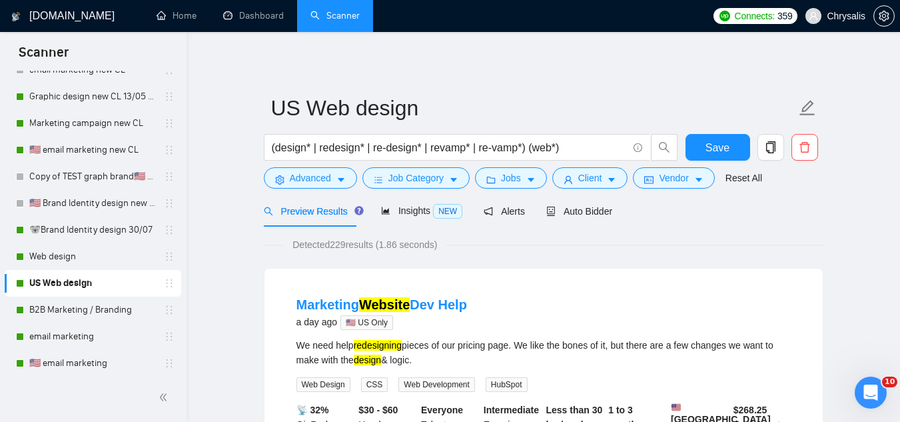
drag, startPoint x: 95, startPoint y: 261, endPoint x: 195, endPoint y: 230, distance: 103.9
click at [95, 261] on link "Web design" at bounding box center [92, 256] width 127 height 27
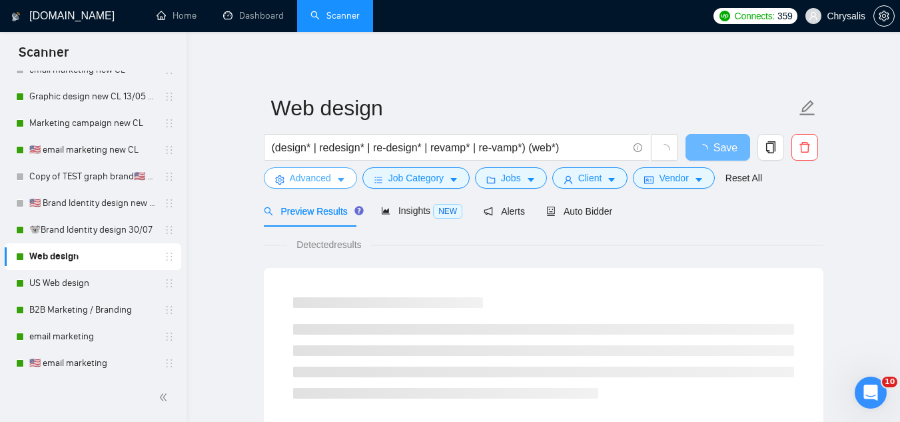
click at [307, 169] on button "Advanced" at bounding box center [310, 177] width 93 height 21
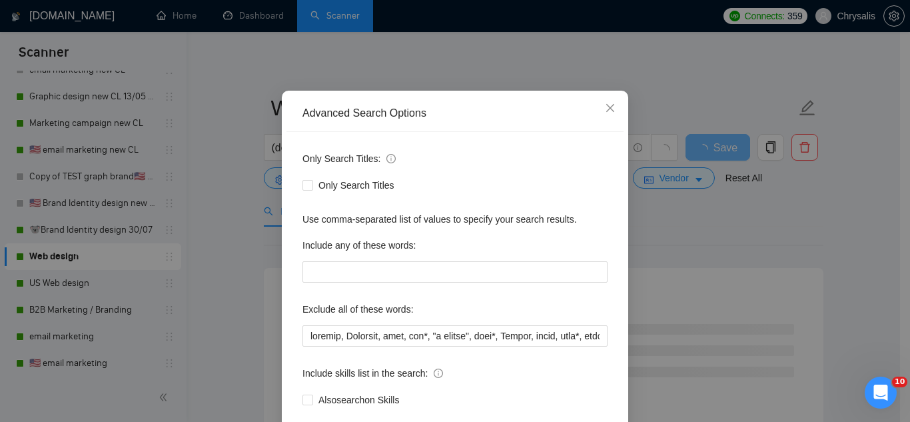
scroll to position [133, 0]
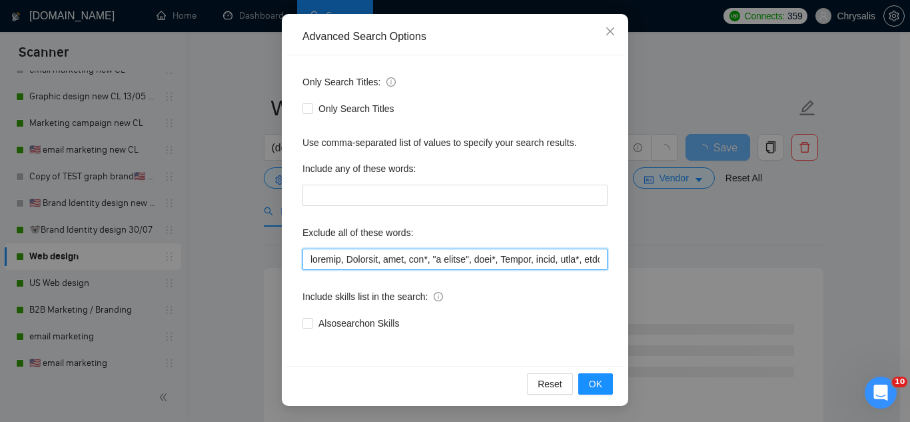
click at [308, 257] on input "text" at bounding box center [455, 259] width 305 height 21
type input "host, webflow, Showroom, [PERSON_NAME], hat*, "t shirts", flag*, Kajabi, mural,…"
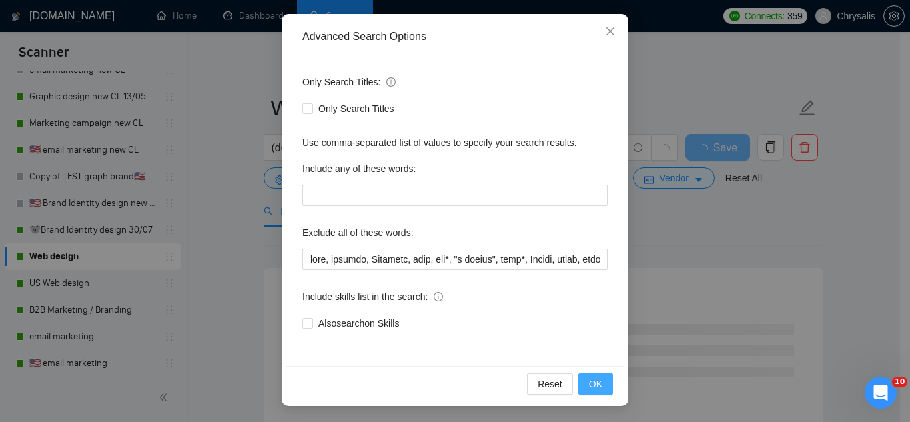
click at [598, 389] on button "OK" at bounding box center [595, 383] width 35 height 21
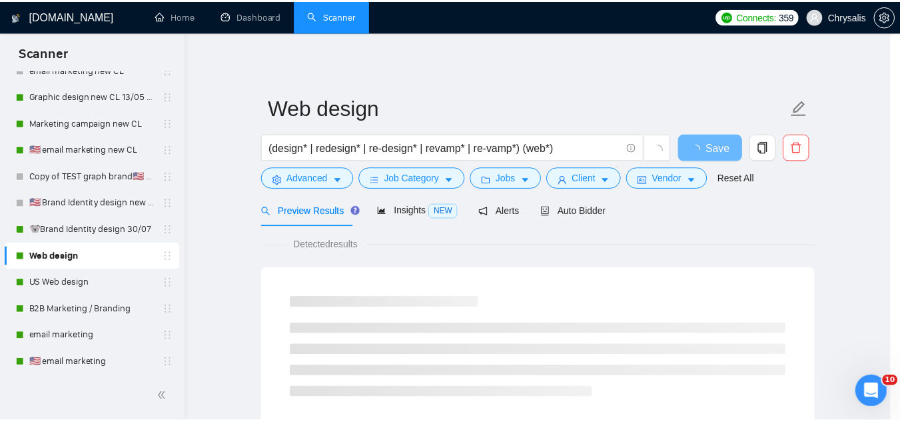
scroll to position [66, 0]
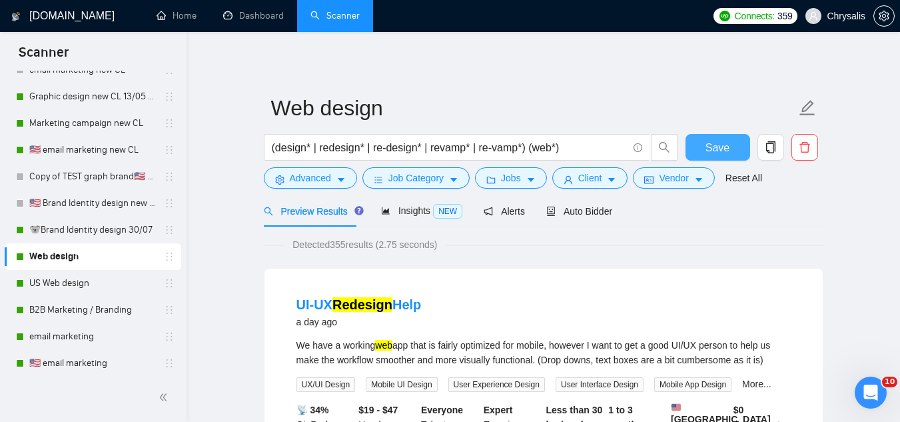
click at [712, 143] on span "Save" at bounding box center [718, 147] width 24 height 17
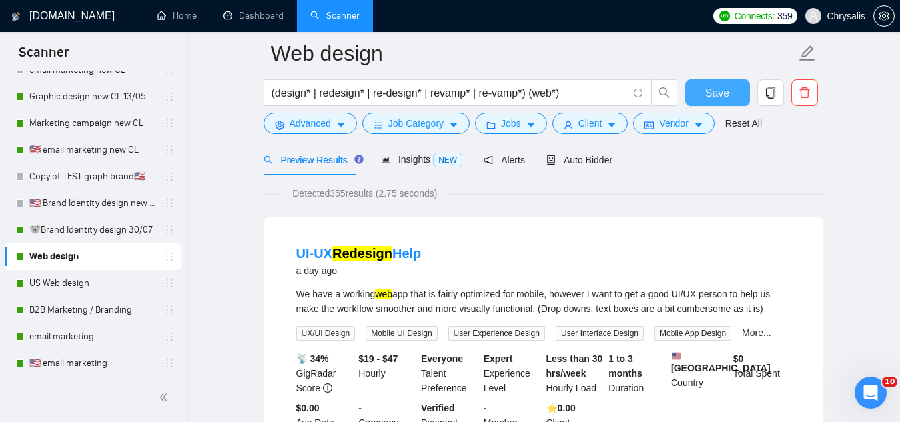
scroll to position [0, 0]
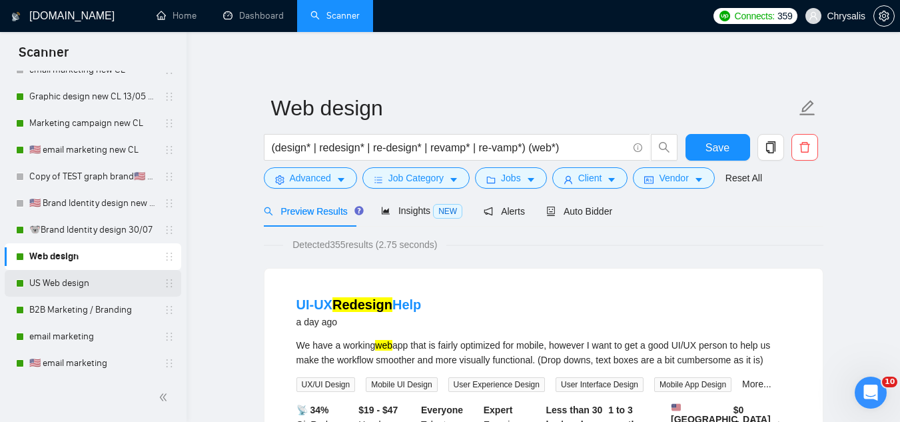
click at [129, 283] on link "US Web design" at bounding box center [92, 283] width 127 height 27
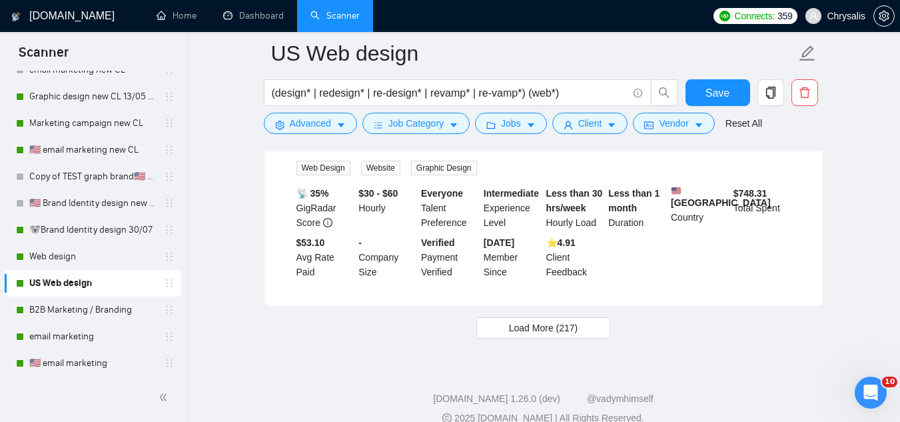
scroll to position [2886, 0]
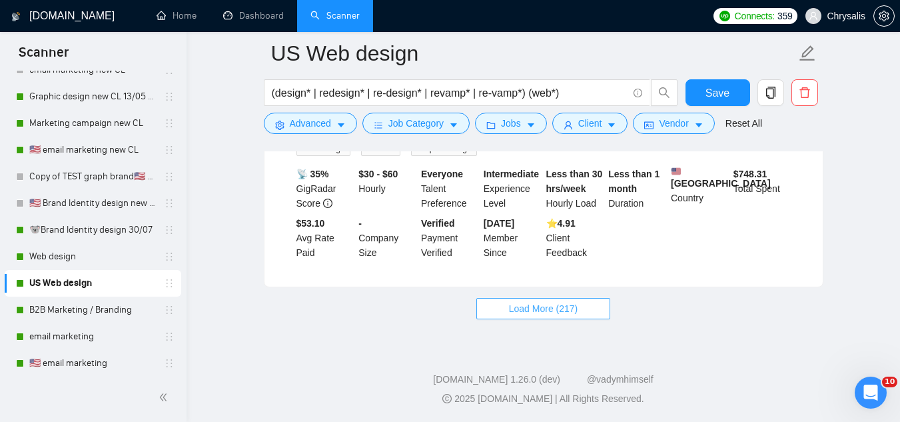
click at [500, 305] on button "Load More (217)" at bounding box center [543, 308] width 135 height 21
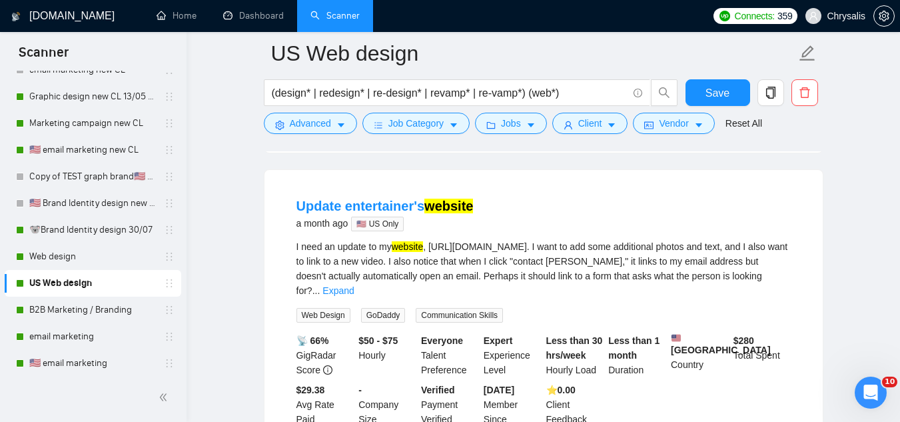
scroll to position [3818, 0]
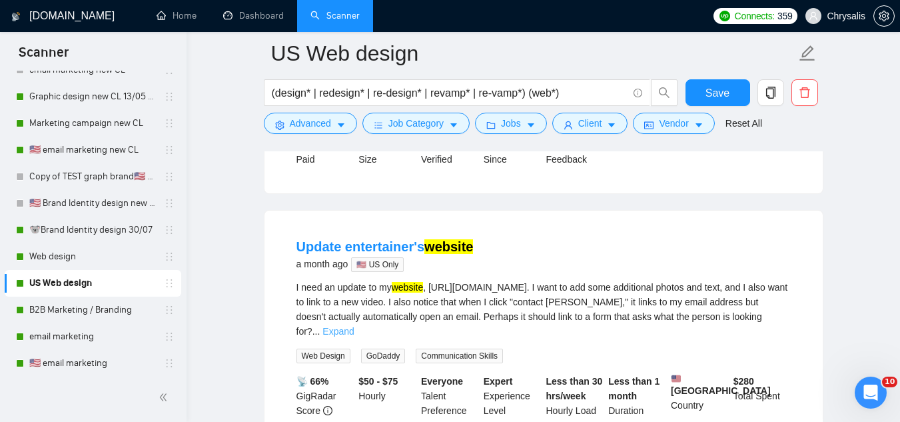
click at [354, 337] on link "Expand" at bounding box center [338, 331] width 31 height 11
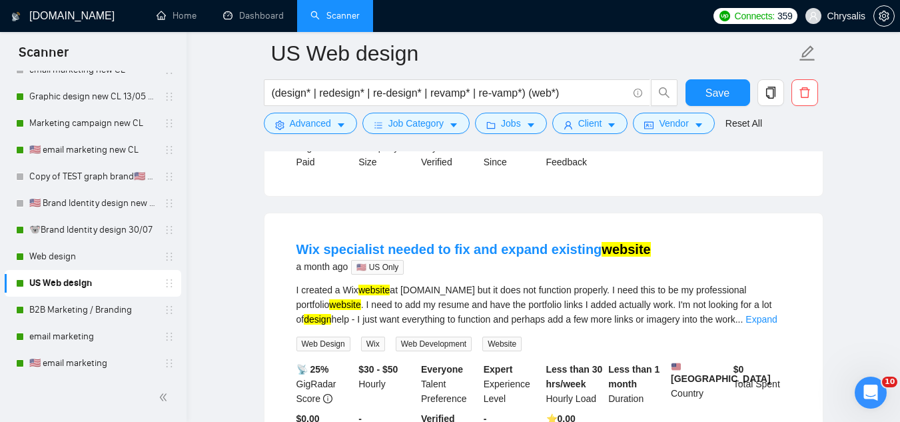
scroll to position [4418, 0]
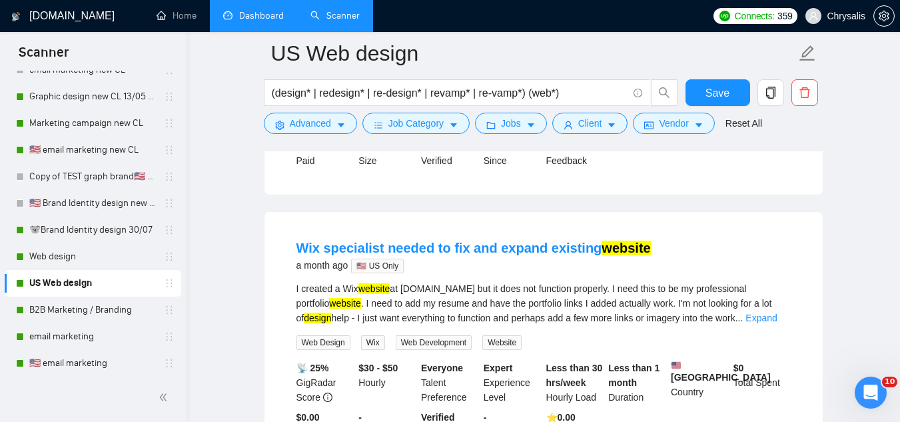
click at [263, 21] on link "Dashboard" at bounding box center [253, 15] width 61 height 11
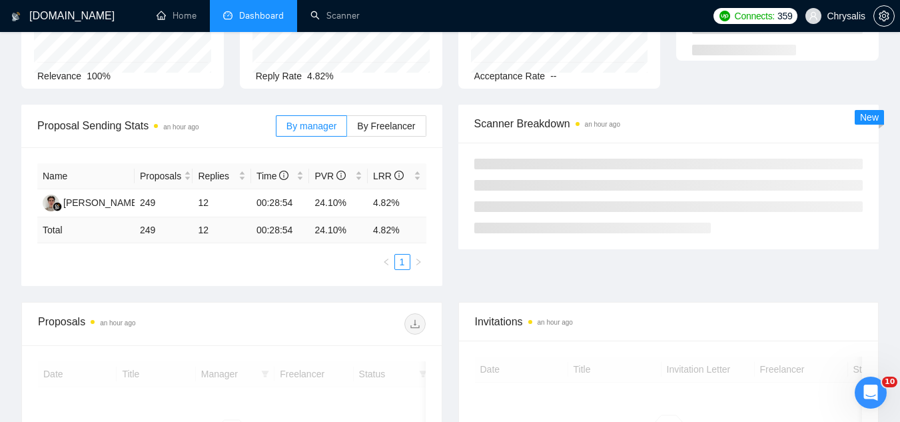
scroll to position [333, 0]
